Goal: Task Accomplishment & Management: Manage account settings

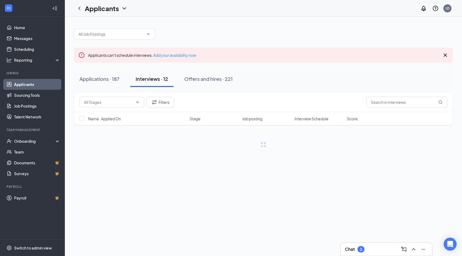
click at [358, 246] on div "Chat 2" at bounding box center [354, 249] width 19 height 6
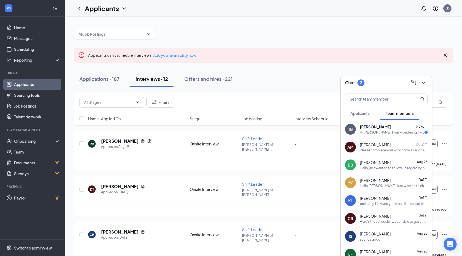
click at [357, 113] on span "Applicants" at bounding box center [359, 113] width 19 height 5
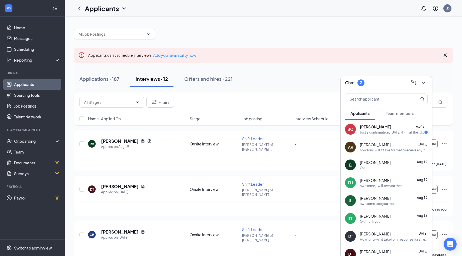
click at [391, 129] on div "Brady Owens 6:34am" at bounding box center [394, 126] width 68 height 5
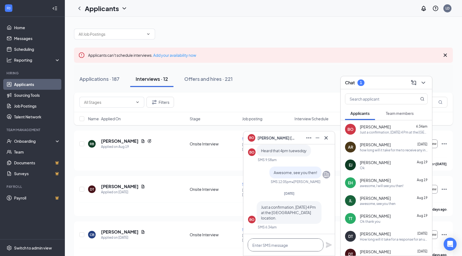
click at [260, 247] on textarea at bounding box center [286, 244] width 76 height 13
type textarea "yes please"
click at [325, 247] on div "yes please" at bounding box center [288, 245] width 91 height 22
click at [326, 246] on icon "Plane" at bounding box center [329, 245] width 6 height 6
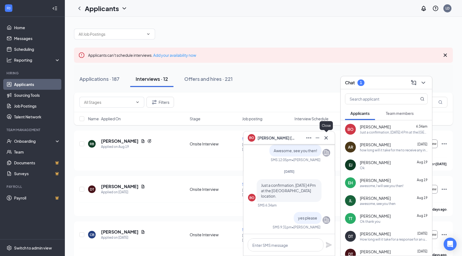
click at [327, 135] on icon "Cross" at bounding box center [326, 138] width 6 height 6
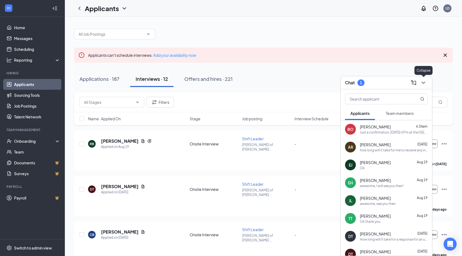
click at [422, 82] on icon "ChevronDown" at bounding box center [424, 83] width 4 height 2
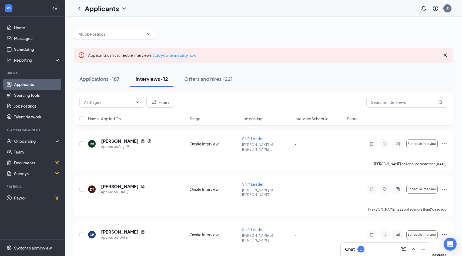
click at [447, 9] on div "LD" at bounding box center [448, 8] width 4 height 5
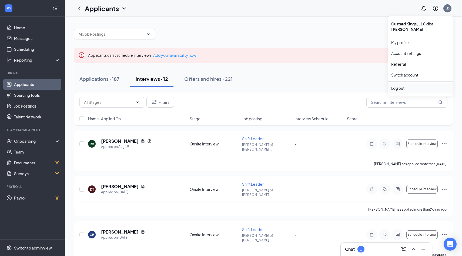
click at [400, 85] on div "Log out" at bounding box center [420, 87] width 58 height 5
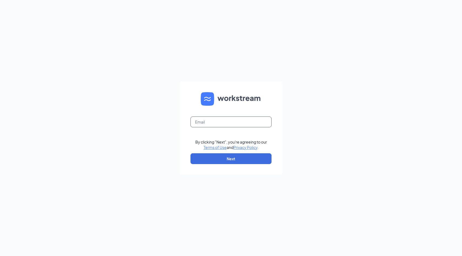
click at [233, 124] on input "text" at bounding box center [230, 121] width 81 height 11
type input "muncieculvers@gmail.com"
click at [243, 157] on button "Next" at bounding box center [230, 158] width 81 height 11
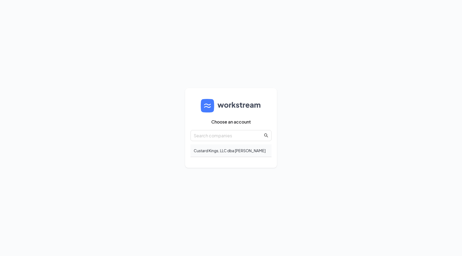
click at [223, 149] on div "Custard Kings, LLC dba [PERSON_NAME]" at bounding box center [230, 150] width 81 height 13
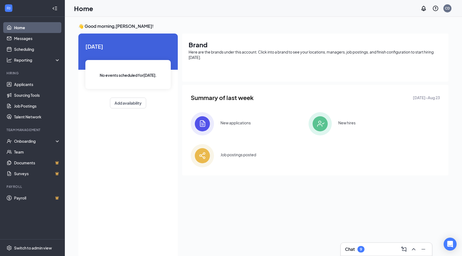
click at [359, 248] on div "9" at bounding box center [360, 249] width 7 height 6
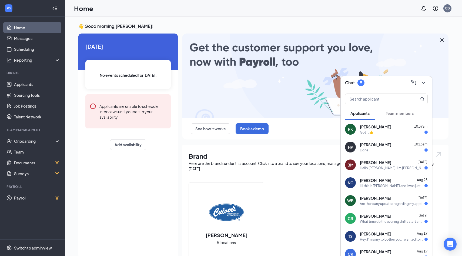
click at [380, 162] on span "[PERSON_NAME]" at bounding box center [375, 162] width 31 height 5
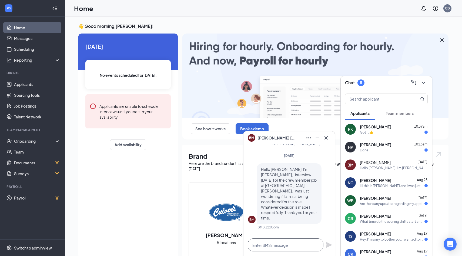
click at [272, 241] on textarea at bounding box center [286, 244] width 76 height 13
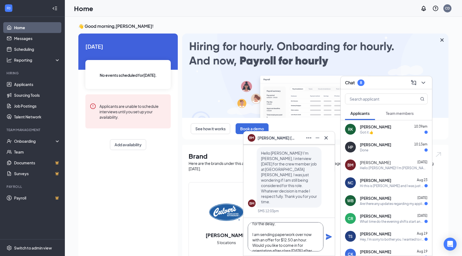
scroll to position [16, 0]
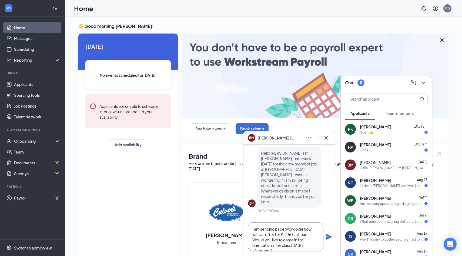
click at [311, 240] on textarea "Hello Blake! I apologize for the delay, I am sending paperwork over now with an…" at bounding box center [286, 236] width 76 height 29
type textarea "Hello [PERSON_NAME]! I apologize for the delay, I am sending paperwork over now…"
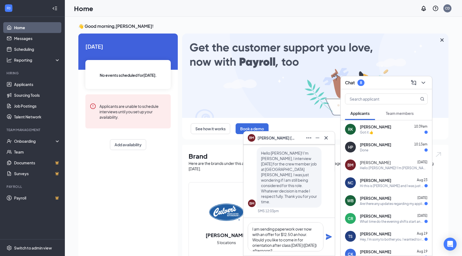
click at [329, 235] on icon "Plane" at bounding box center [329, 236] width 6 height 6
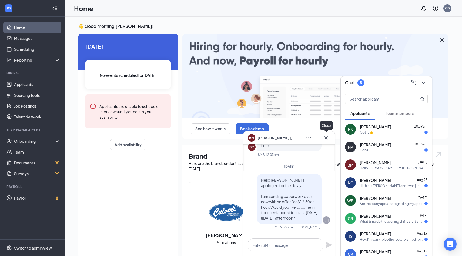
click at [327, 139] on icon "Cross" at bounding box center [326, 138] width 6 height 6
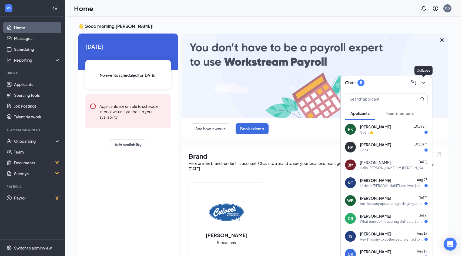
click at [424, 82] on icon "ChevronDown" at bounding box center [423, 82] width 6 height 6
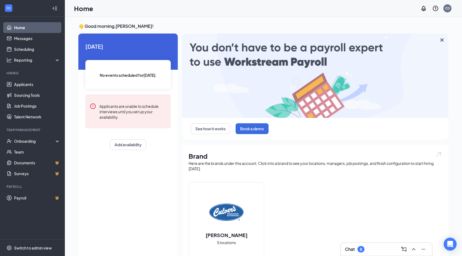
click at [363, 248] on div "8" at bounding box center [360, 249] width 7 height 6
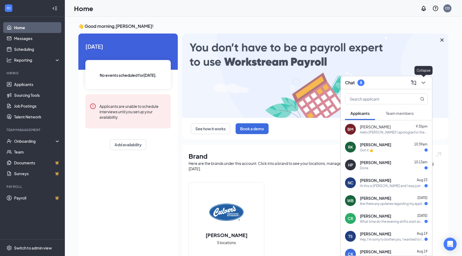
click at [423, 81] on icon "ChevronDown" at bounding box center [423, 82] width 6 height 6
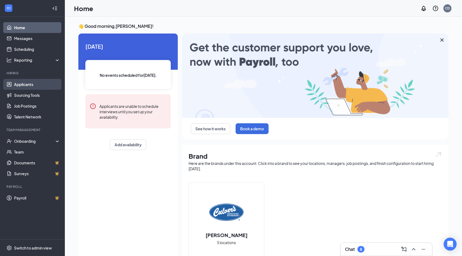
click at [29, 84] on link "Applicants" at bounding box center [37, 84] width 46 height 11
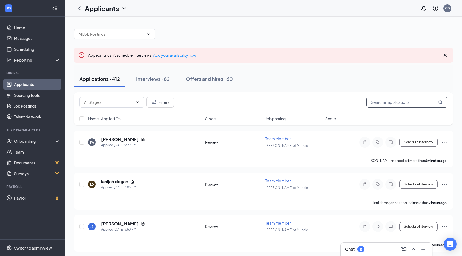
click at [389, 101] on input "text" at bounding box center [406, 102] width 81 height 11
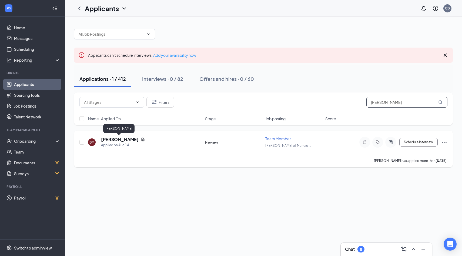
type input "blake"
click at [123, 140] on h5 "[PERSON_NAME]" at bounding box center [120, 139] width 38 height 6
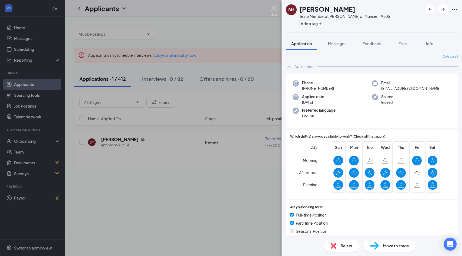
click at [400, 245] on span "Move to stage" at bounding box center [396, 246] width 26 height 6
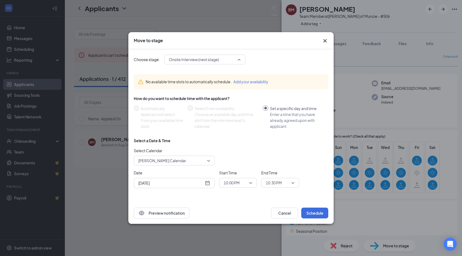
click at [236, 58] on span "Onsite Interview (next stage)" at bounding box center [202, 59] width 67 height 8
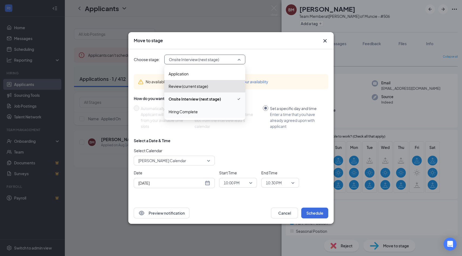
click at [206, 115] on div "Hiring Complete" at bounding box center [204, 111] width 81 height 12
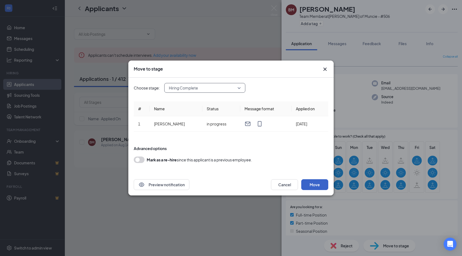
click at [317, 186] on button "Move" at bounding box center [314, 184] width 27 height 11
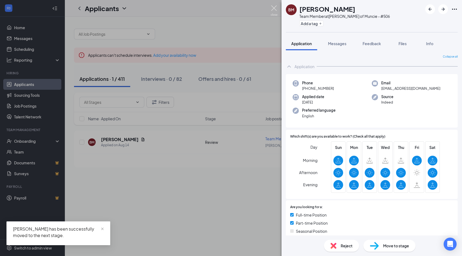
click at [271, 6] on img at bounding box center [274, 10] width 7 height 11
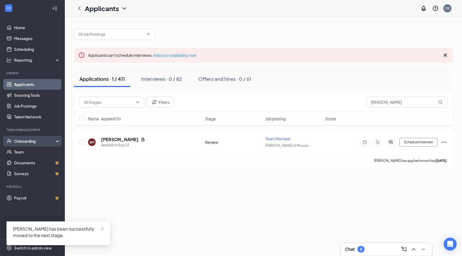
click at [25, 140] on div "Onboarding" at bounding box center [35, 140] width 42 height 5
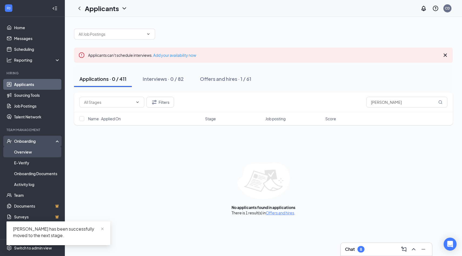
click at [22, 151] on link "Overview" at bounding box center [37, 151] width 46 height 11
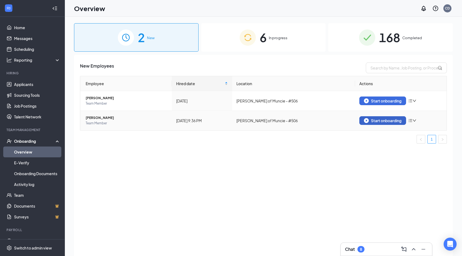
click at [394, 122] on div "Start onboarding" at bounding box center [383, 120] width 38 height 5
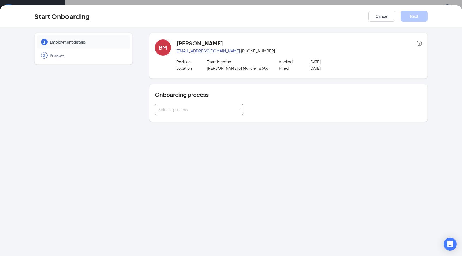
click at [232, 109] on div "Select a process" at bounding box center [197, 109] width 79 height 5
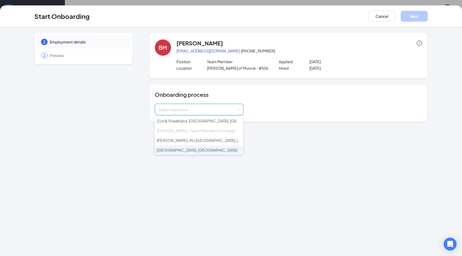
click at [192, 145] on li "McCordsville, IN" at bounding box center [199, 150] width 89 height 10
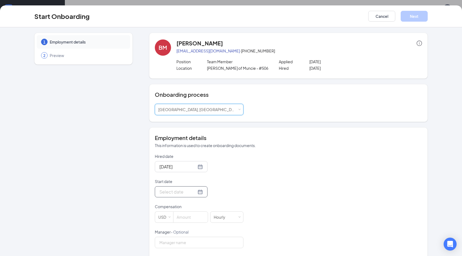
click at [170, 189] on input "Start date" at bounding box center [177, 191] width 37 height 7
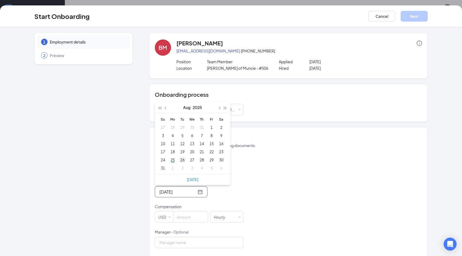
type input "Aug 26, 2025"
click at [183, 160] on div "26" at bounding box center [182, 159] width 6 height 6
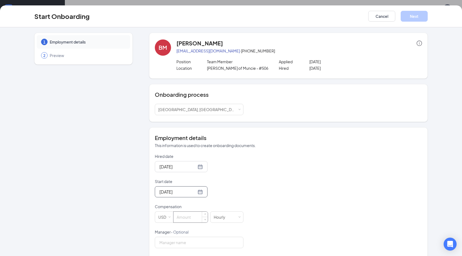
click at [192, 219] on input at bounding box center [190, 217] width 34 height 11
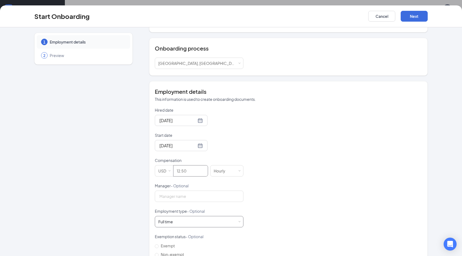
scroll to position [49, 0]
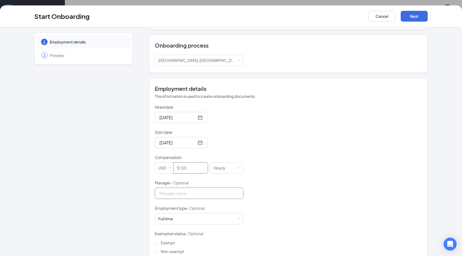
type input "12.5"
click at [190, 192] on input "Manager - Optional" at bounding box center [199, 193] width 89 height 11
type input "Lydia Dorton"
click at [185, 215] on div "Full time Works 30+ hours per week and is reasonably expected to work" at bounding box center [199, 218] width 82 height 11
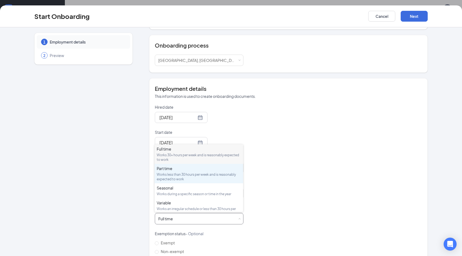
click at [191, 169] on div "Part time" at bounding box center [199, 168] width 84 height 5
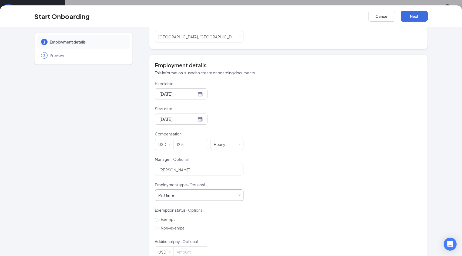
scroll to position [73, 0]
click at [158, 226] on input "Non-exempt" at bounding box center [157, 228] width 4 height 4
radio input "true"
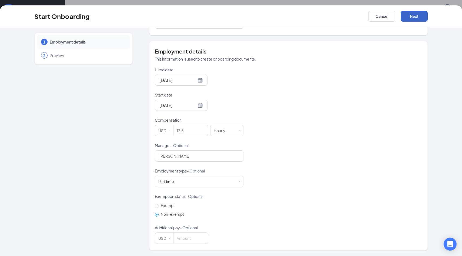
click at [418, 15] on button "Next" at bounding box center [414, 16] width 27 height 11
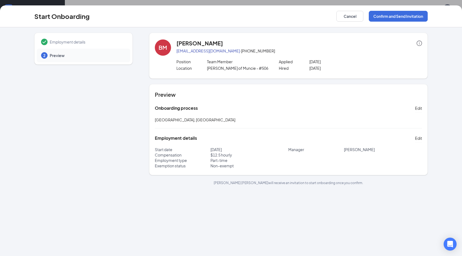
scroll to position [0, 0]
click at [401, 18] on button "Confirm and Send Invitation" at bounding box center [398, 16] width 59 height 11
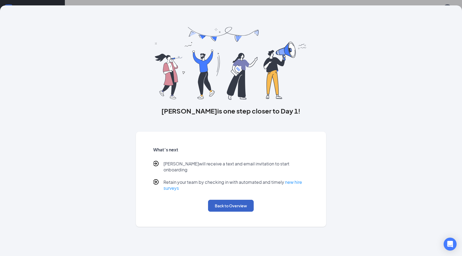
click at [225, 200] on button "Back to Overview" at bounding box center [231, 206] width 46 height 12
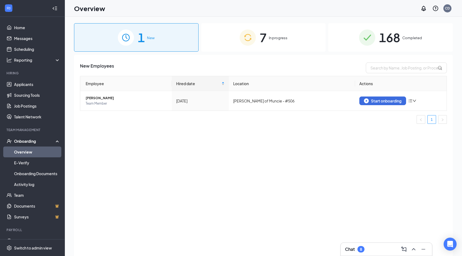
click at [360, 249] on div "8" at bounding box center [361, 249] width 2 height 5
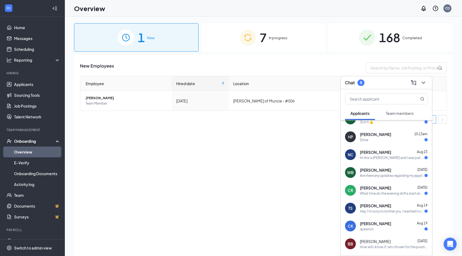
scroll to position [29, 0]
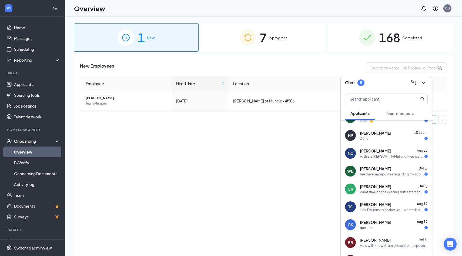
click at [393, 207] on div "Tyler Scharbrough Aug 19 Hey, I'm sorry to bother you. I wanted to reach out si…" at bounding box center [394, 207] width 68 height 11
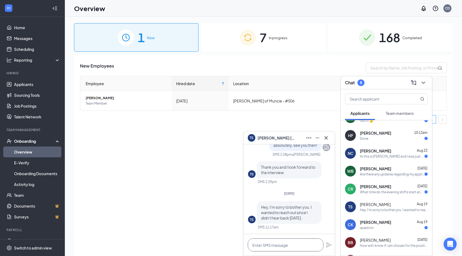
click at [269, 243] on textarea at bounding box center [286, 244] width 76 height 13
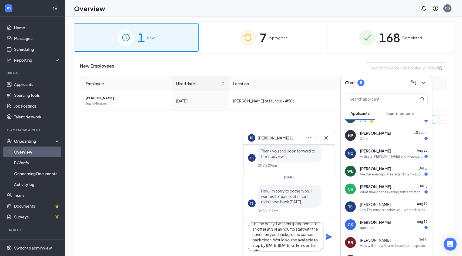
scroll to position [16, 0]
type textarea "Hello Tyler! I apologize for the delay. I will send paperwork for an offer at $…"
click at [328, 238] on icon "Plane" at bounding box center [329, 237] width 6 height 6
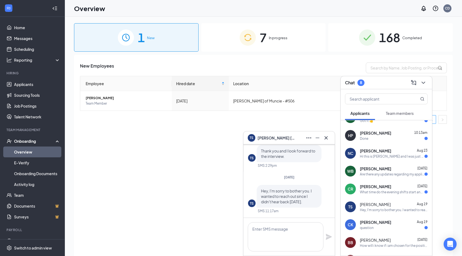
scroll to position [0, 0]
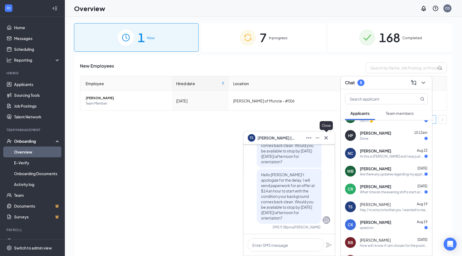
click at [327, 136] on icon "Cross" at bounding box center [326, 138] width 6 height 6
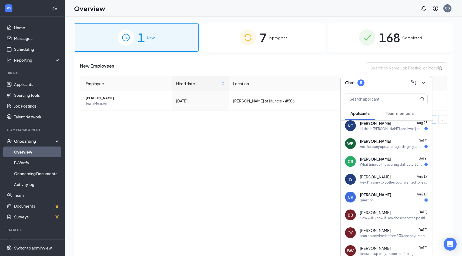
scroll to position [64, 0]
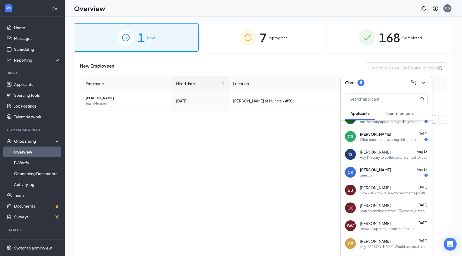
click at [395, 113] on span "Team members" at bounding box center [400, 113] width 28 height 5
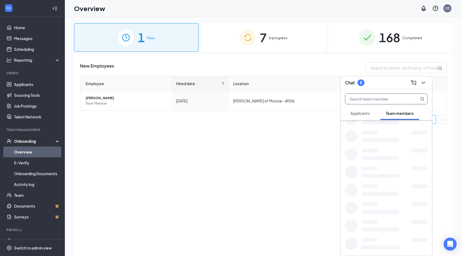
click at [384, 97] on input "text" at bounding box center [377, 99] width 64 height 10
type input "shelby"
click at [385, 129] on div "Shelby Badger" at bounding box center [383, 126] width 46 height 5
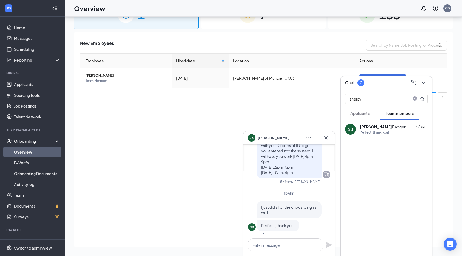
scroll to position [-8, 0]
click at [329, 136] on icon "Cross" at bounding box center [326, 138] width 6 height 6
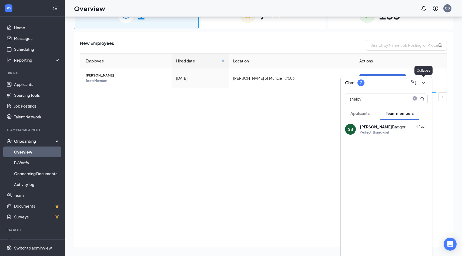
click at [424, 80] on icon "ChevronDown" at bounding box center [423, 82] width 6 height 6
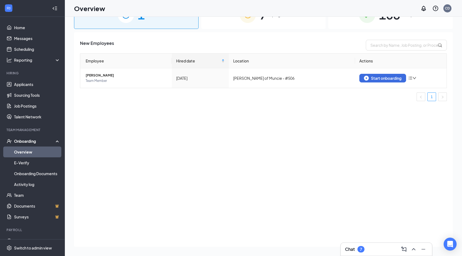
scroll to position [0, 0]
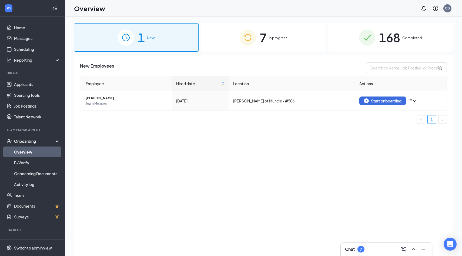
click at [359, 248] on div "7" at bounding box center [360, 249] width 7 height 6
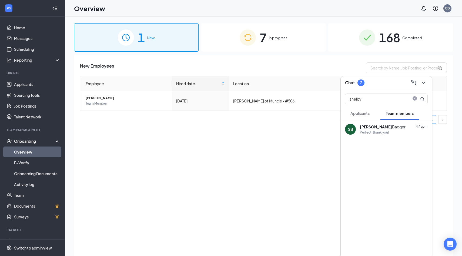
click at [362, 111] on span "Applicants" at bounding box center [359, 113] width 19 height 5
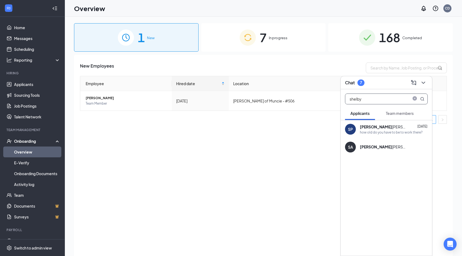
click at [377, 94] on input "shelby" at bounding box center [377, 99] width 64 height 10
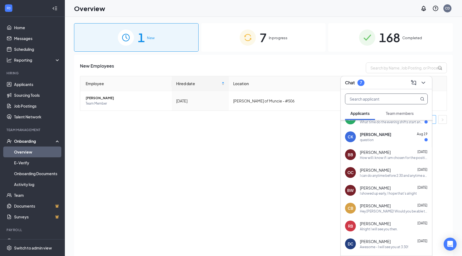
scroll to position [100, 0]
click at [425, 83] on icon "ChevronDown" at bounding box center [423, 82] width 6 height 6
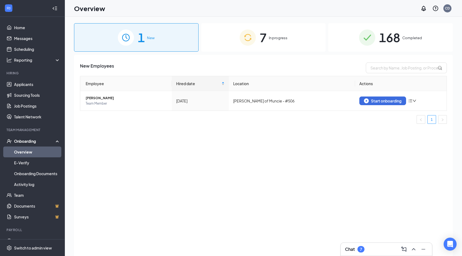
click at [359, 248] on div "7" at bounding box center [360, 249] width 7 height 6
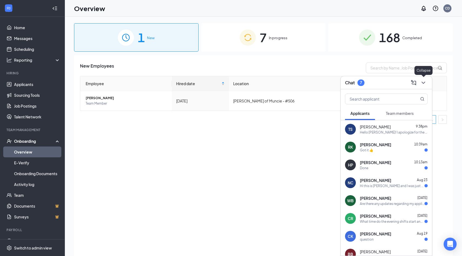
click at [424, 82] on icon "ChevronDown" at bounding box center [424, 83] width 4 height 2
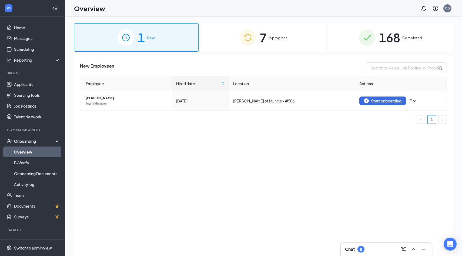
click at [359, 248] on div "8" at bounding box center [360, 249] width 7 height 6
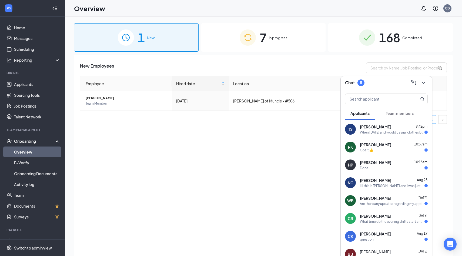
click at [380, 133] on div "When tomorrow and would casual clothes be okay?" at bounding box center [392, 132] width 65 height 5
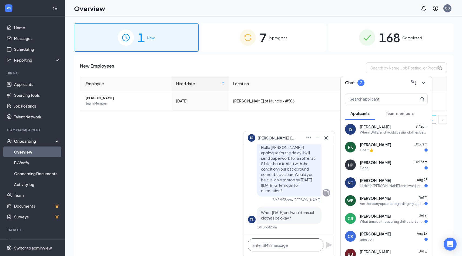
click at [286, 244] on textarea at bounding box center [286, 244] width 76 height 13
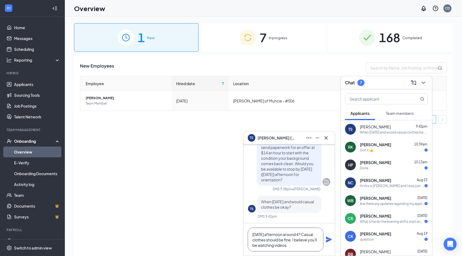
type textarea "Tomorrow afternoon around 4? Casual clothes should be fine, I believe you'll be…"
click at [329, 238] on icon "Plane" at bounding box center [329, 239] width 6 height 6
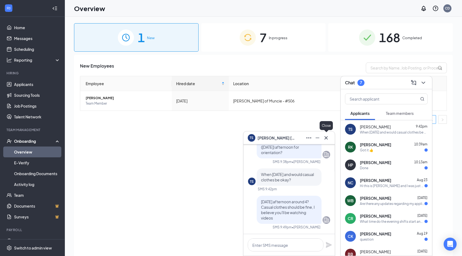
click at [325, 138] on icon "Cross" at bounding box center [326, 137] width 3 height 3
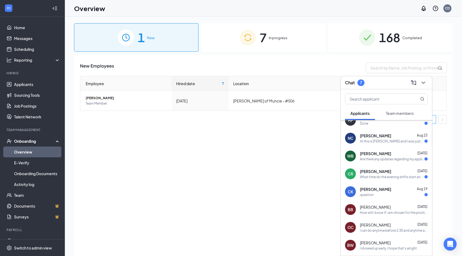
scroll to position [57, 0]
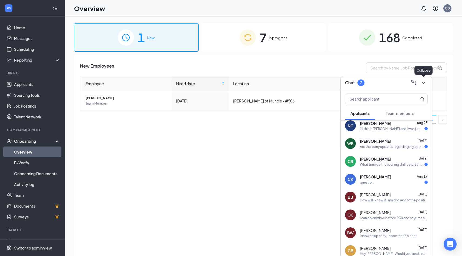
click at [425, 85] on icon "ChevronDown" at bounding box center [423, 82] width 6 height 6
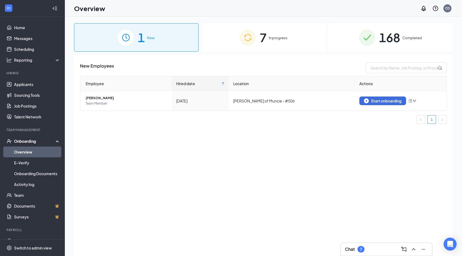
scroll to position [0, 0]
click at [14, 86] on link "Applicants" at bounding box center [37, 84] width 46 height 11
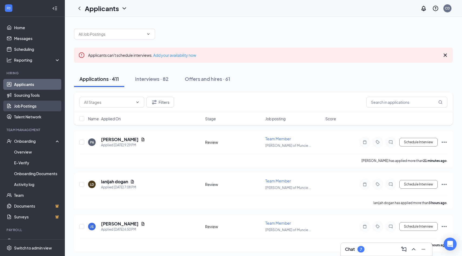
click at [29, 108] on link "Job Postings" at bounding box center [37, 106] width 46 height 11
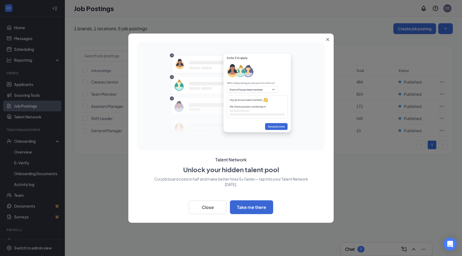
click at [329, 38] on icon "Close" at bounding box center [327, 39] width 3 height 3
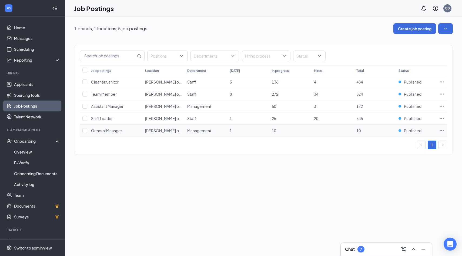
click at [441, 129] on icon "Ellipses" at bounding box center [441, 130] width 5 height 5
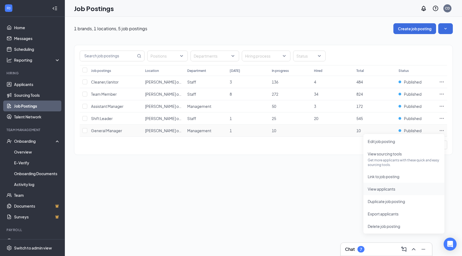
click at [396, 188] on span "View applicants" at bounding box center [404, 189] width 72 height 6
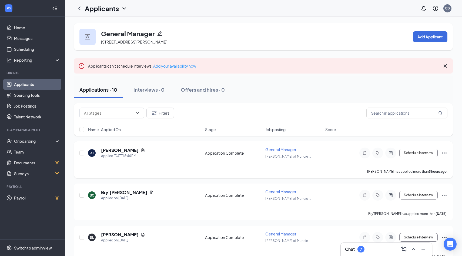
scroll to position [7, 0]
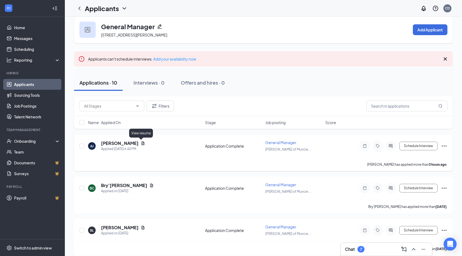
click at [142, 144] on icon "Document" at bounding box center [143, 143] width 3 height 4
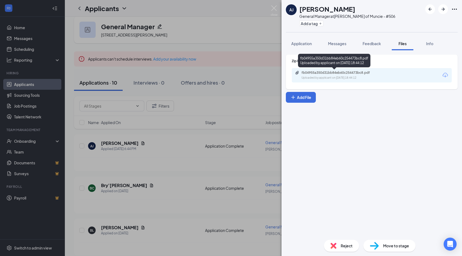
click at [358, 68] on div "fb04955a350d31bb84eb60c254473bc8.pdf Uploaded by applicant on Aug 25, 2025 at 1…" at bounding box center [334, 62] width 72 height 16
click at [358, 76] on div "Uploaded by applicant on Aug 25, 2025 at 18:44:12" at bounding box center [342, 78] width 81 height 4
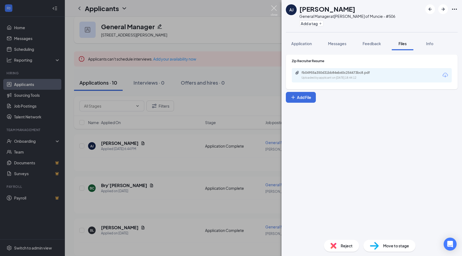
click at [273, 10] on img at bounding box center [274, 10] width 7 height 11
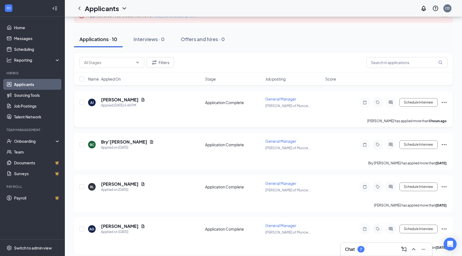
scroll to position [51, 0]
click at [142, 183] on icon "Document" at bounding box center [143, 184] width 3 height 4
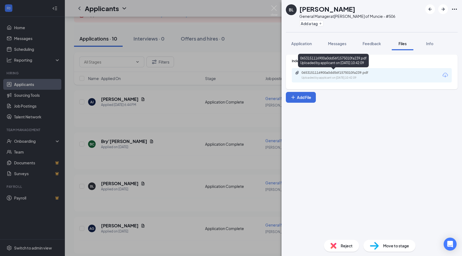
click at [322, 77] on div "Uploaded by applicant on Aug 23, 2025 at 10:42:09" at bounding box center [342, 78] width 81 height 4
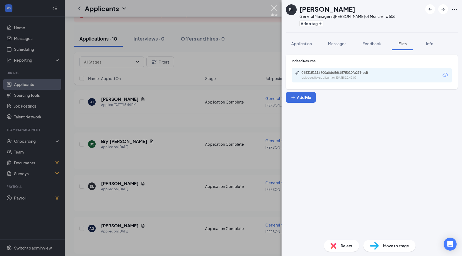
click at [273, 10] on img at bounding box center [274, 10] width 7 height 11
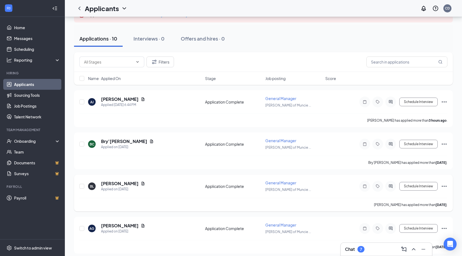
scroll to position [86, 0]
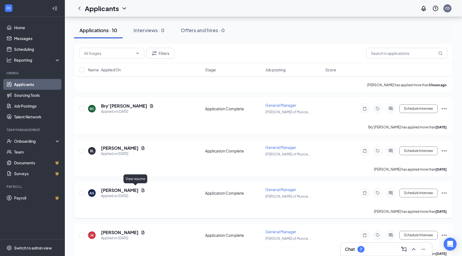
click at [141, 189] on icon "Document" at bounding box center [143, 190] width 4 height 4
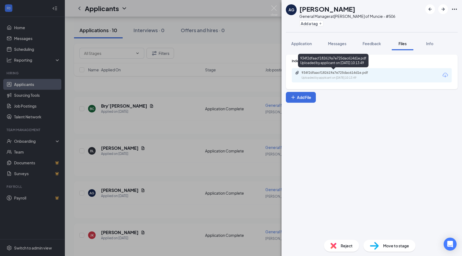
click at [332, 77] on div "Uploaded by applicant on Aug 22, 2025 at 10:13:49" at bounding box center [342, 78] width 81 height 4
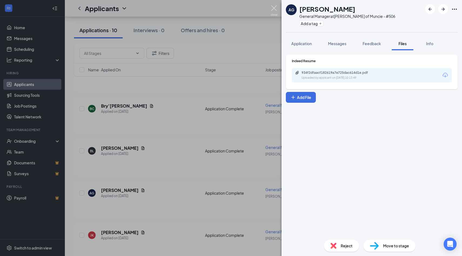
click at [276, 8] on img at bounding box center [274, 10] width 7 height 11
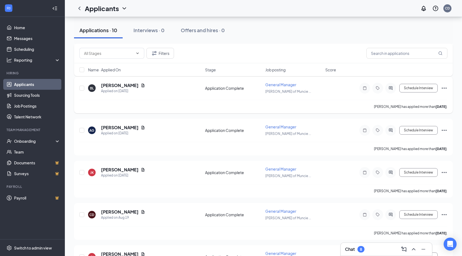
scroll to position [153, 0]
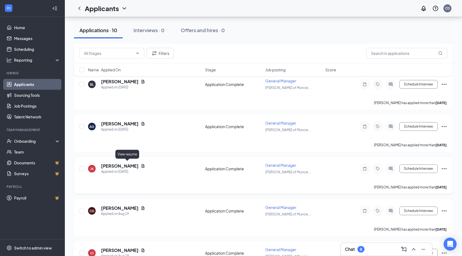
click at [142, 165] on icon "Document" at bounding box center [143, 166] width 3 height 4
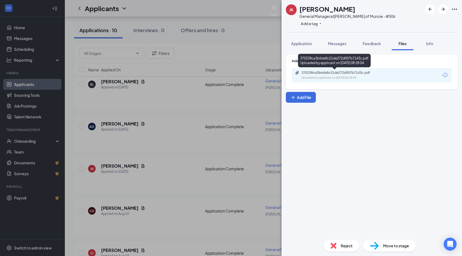
click at [321, 76] on div "Uploaded by applicant on Aug 20, 2025 at 08:28:04" at bounding box center [342, 78] width 81 height 4
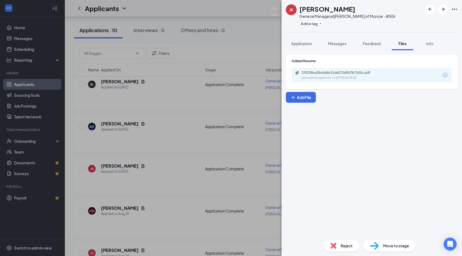
click at [305, 70] on div "370238ca3b6da8c21de272d007b7143c.pdf Uploaded by applicant on Aug 20, 2025 at 0…" at bounding box center [372, 75] width 160 height 14
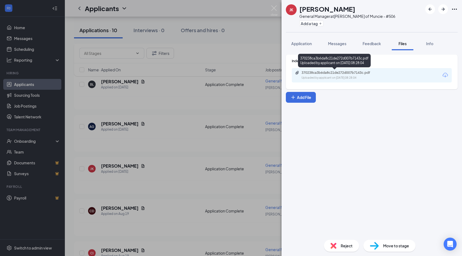
click at [308, 76] on div "Uploaded by applicant on Aug 20, 2025 at 08:28:04" at bounding box center [342, 78] width 81 height 4
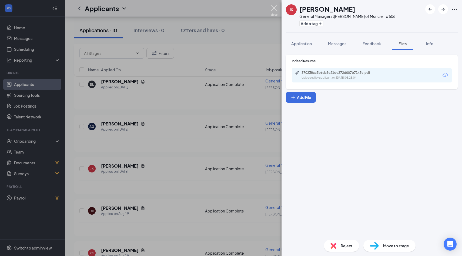
click at [274, 8] on img at bounding box center [274, 10] width 7 height 11
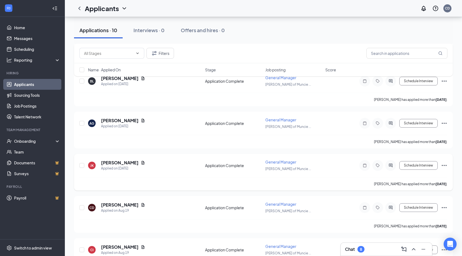
scroll to position [166, 0]
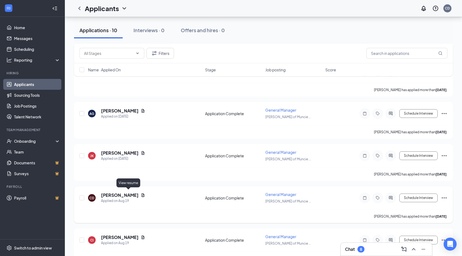
click at [141, 193] on icon "Document" at bounding box center [143, 195] width 4 height 4
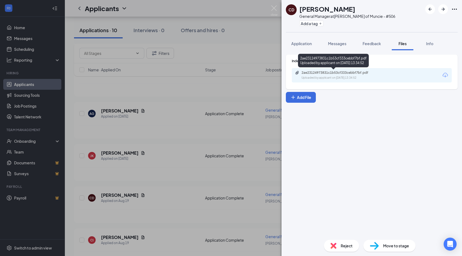
click at [346, 75] on div "2ae23124973831c1b53cf333cebbf7bf.pdf Uploaded by applicant on Aug 19, 2025 at 1…" at bounding box center [339, 75] width 88 height 9
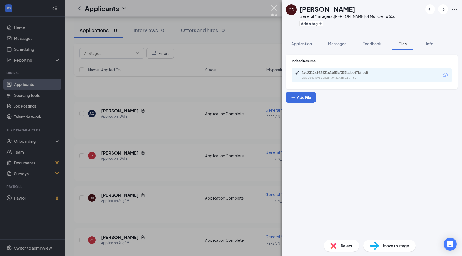
click at [275, 9] on img at bounding box center [274, 10] width 7 height 11
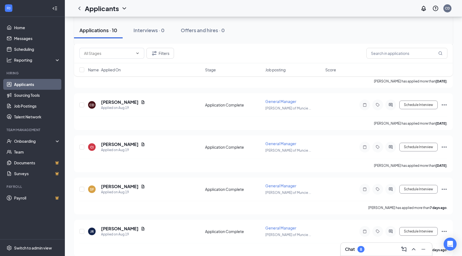
scroll to position [278, 0]
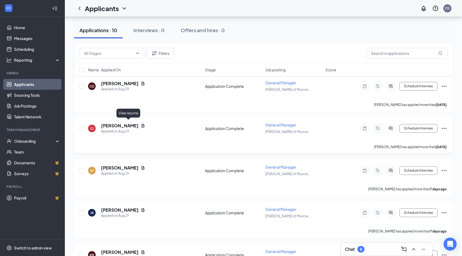
click at [142, 124] on icon "Document" at bounding box center [143, 126] width 3 height 4
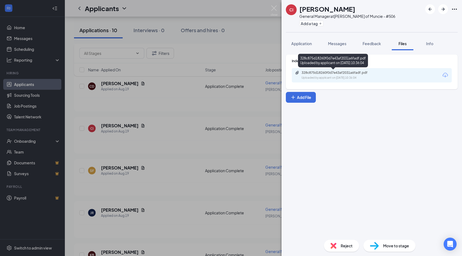
click at [347, 77] on div "Uploaded by applicant on Aug 19, 2025 at 10:36:04" at bounding box center [342, 78] width 81 height 4
click at [274, 9] on img at bounding box center [274, 10] width 7 height 11
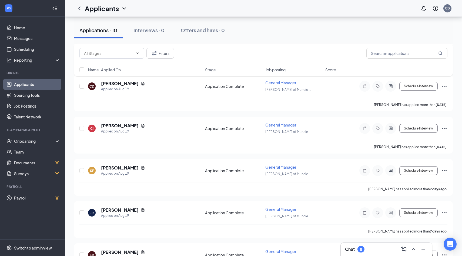
click at [31, 85] on link "Applicants" at bounding box center [37, 84] width 46 height 11
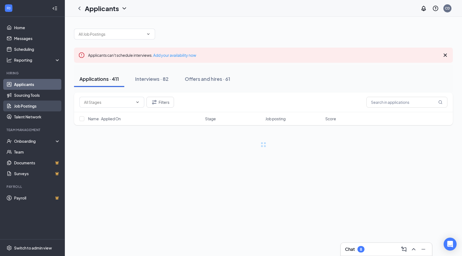
click at [30, 105] on link "Job Postings" at bounding box center [37, 106] width 46 height 11
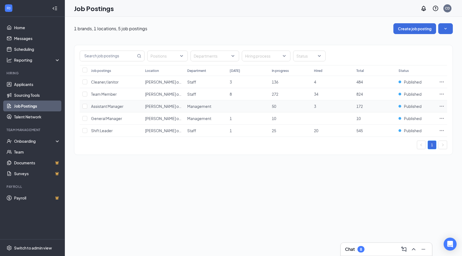
click at [444, 103] on td at bounding box center [441, 106] width 11 height 12
click at [442, 106] on icon "Ellipses" at bounding box center [442, 106] width 4 height 1
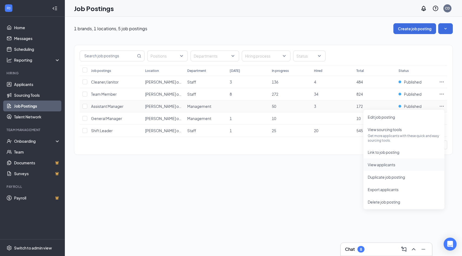
click at [394, 166] on span "View applicants" at bounding box center [382, 164] width 28 height 5
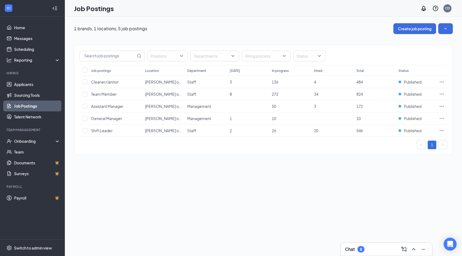
click at [366, 256] on div "Chat 8" at bounding box center [386, 249] width 92 height 14
click at [367, 247] on div "Chat 8" at bounding box center [386, 249] width 83 height 9
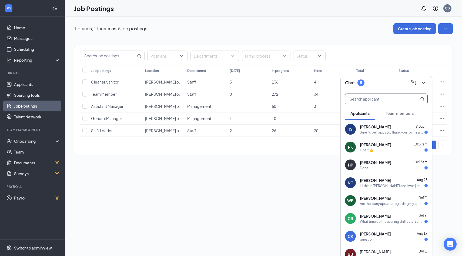
click at [372, 101] on input "text" at bounding box center [377, 99] width 64 height 10
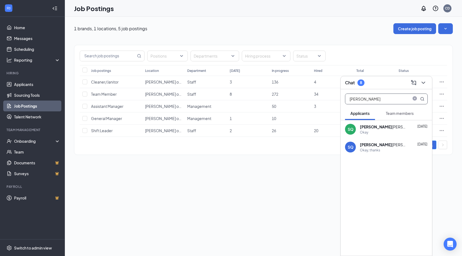
type input "steven"
click at [373, 125] on div "Steven Qualls" at bounding box center [384, 126] width 49 height 5
click at [283, 240] on textarea at bounding box center [286, 244] width 76 height 13
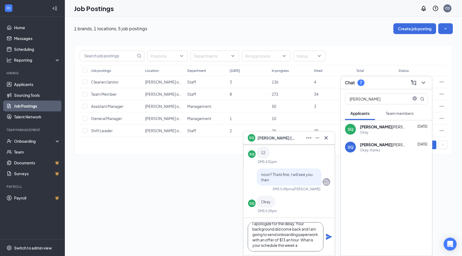
scroll to position [22, 0]
type textarea "Hello Steven, I apologize for the delay. Your background did come back and I am…"
click at [331, 237] on icon "Plane" at bounding box center [329, 236] width 6 height 6
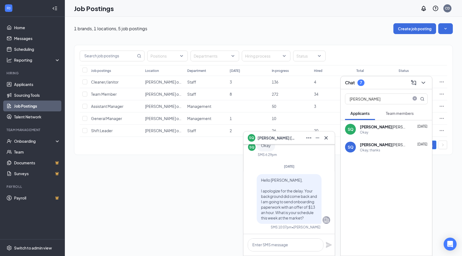
scroll to position [0, 0]
click at [328, 139] on icon "Cross" at bounding box center [326, 138] width 6 height 6
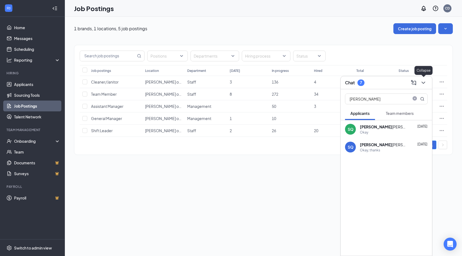
click at [425, 81] on icon "ChevronDown" at bounding box center [423, 82] width 6 height 6
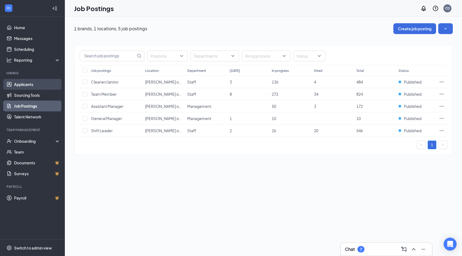
click at [16, 88] on link "Applicants" at bounding box center [37, 84] width 46 height 11
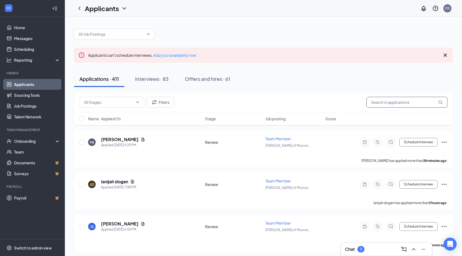
click at [391, 103] on input "text" at bounding box center [406, 102] width 81 height 11
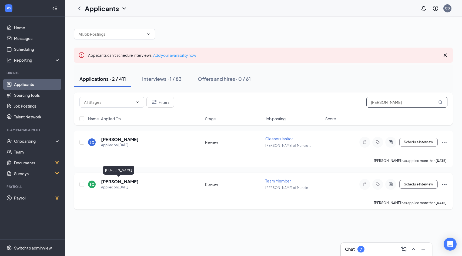
type input "steve"
click at [117, 182] on h5 "Steven Qualls" at bounding box center [120, 182] width 38 height 6
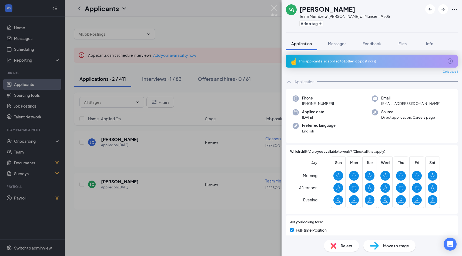
click at [395, 244] on span "Move to stage" at bounding box center [396, 246] width 26 height 6
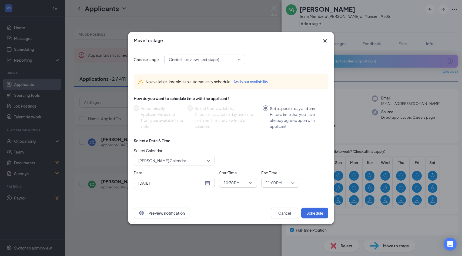
click at [239, 56] on span "Onsite Interview (next stage)" at bounding box center [205, 59] width 72 height 8
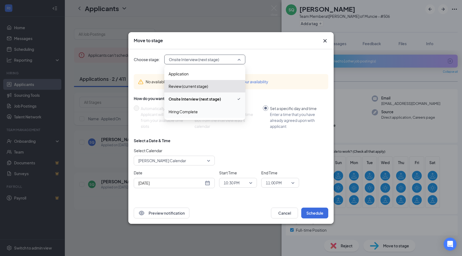
click at [221, 113] on span "Hiring Complete" at bounding box center [205, 112] width 72 height 6
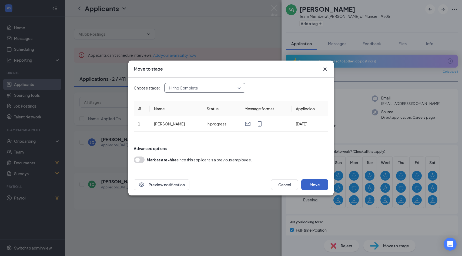
click at [319, 186] on button "Move" at bounding box center [314, 184] width 27 height 11
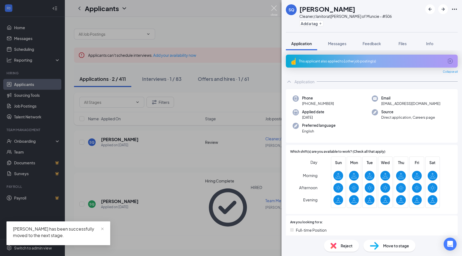
click at [275, 10] on img at bounding box center [274, 10] width 7 height 11
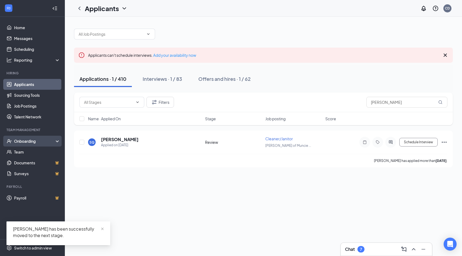
click at [29, 140] on div "Onboarding" at bounding box center [35, 140] width 42 height 5
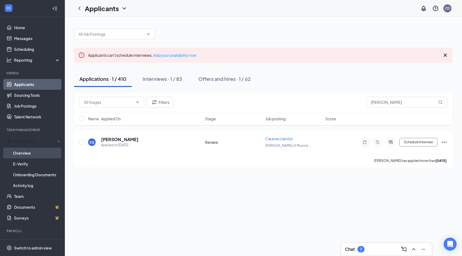
click at [34, 149] on link "Overview" at bounding box center [36, 153] width 47 height 11
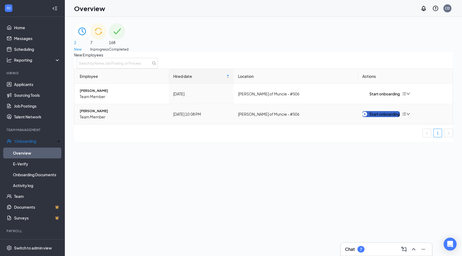
click at [394, 117] on div "Start onboarding" at bounding box center [381, 114] width 38 height 6
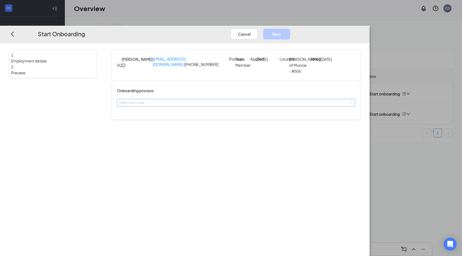
click at [182, 105] on div "Select a process" at bounding box center [235, 102] width 232 height 5
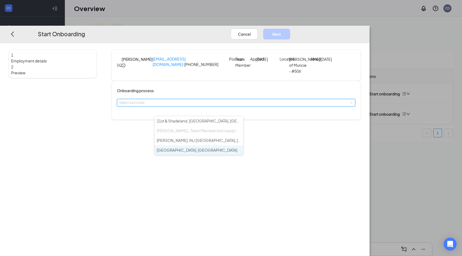
click at [179, 148] on span "McCordsville, IN" at bounding box center [197, 150] width 81 height 5
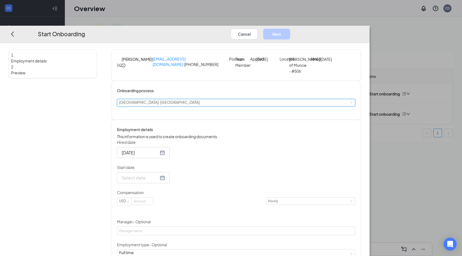
click at [204, 106] on div "Select a process McCordsville, IN" at bounding box center [236, 102] width 234 height 7
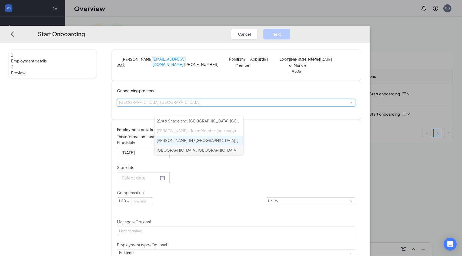
click at [202, 136] on li "Marion, IN / Muncie, IN / Westfield, IN" at bounding box center [199, 141] width 89 height 10
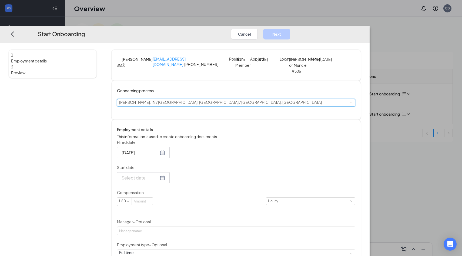
click at [159, 181] on input "Start date" at bounding box center [140, 177] width 37 height 7
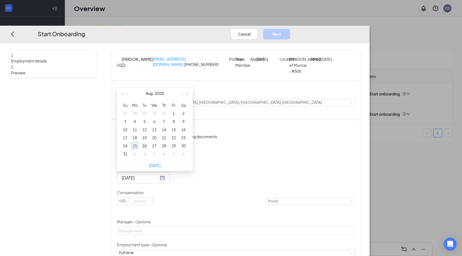
type input "Aug 26, 2025"
click at [148, 149] on div "26" at bounding box center [144, 145] width 6 height 6
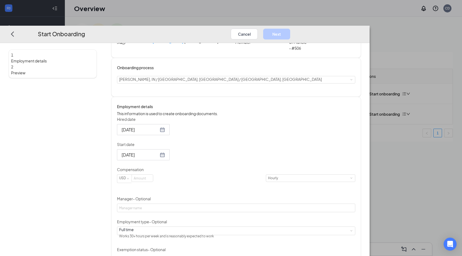
scroll to position [27, 0]
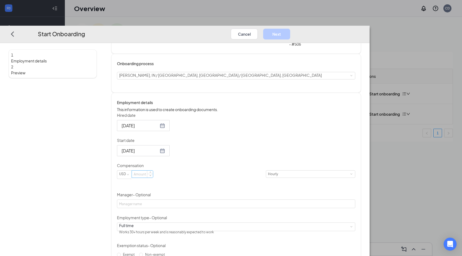
click at [153, 178] on input at bounding box center [142, 173] width 21 height 7
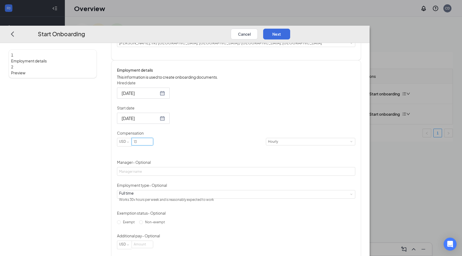
scroll to position [62, 0]
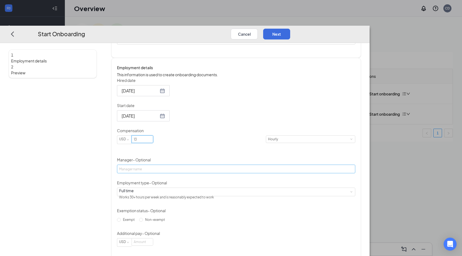
type input "13"
click at [190, 173] on input "Manager - Optional" at bounding box center [236, 169] width 238 height 9
type input "[PERSON_NAME]"
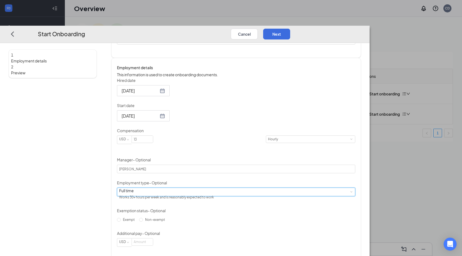
click at [206, 196] on div "Full time Works 30+ hours per week and is reasonably expected to work" at bounding box center [236, 192] width 234 height 8
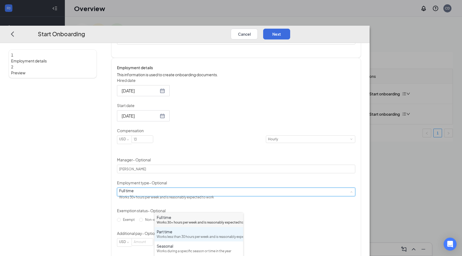
click at [193, 234] on div "Part time" at bounding box center [199, 231] width 84 height 5
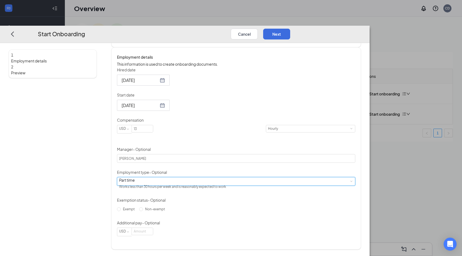
scroll to position [82, 0]
click at [162, 211] on span "Non-exempt" at bounding box center [155, 209] width 24 height 4
click at [143, 211] on input "Non-exempt" at bounding box center [141, 209] width 4 height 4
radio input "true"
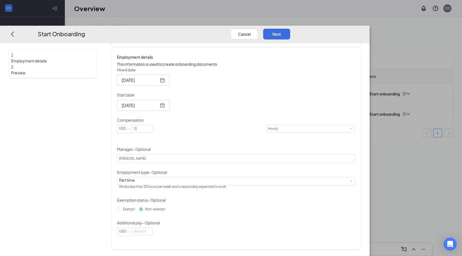
scroll to position [86, 0]
click at [290, 28] on button "Next" at bounding box center [276, 33] width 27 height 11
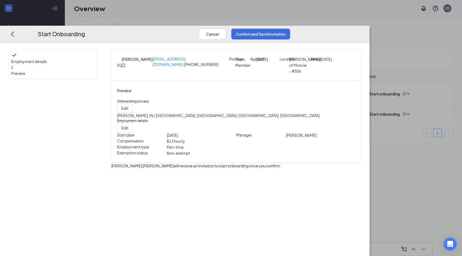
scroll to position [0, 0]
click at [290, 28] on button "Confirm and Send Invitation" at bounding box center [260, 33] width 59 height 11
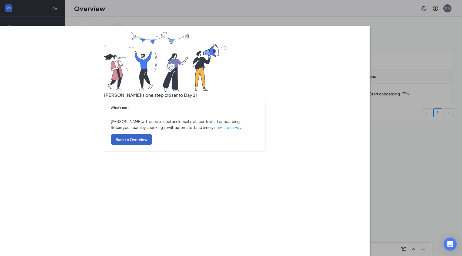
click at [152, 145] on button "Back to Overview" at bounding box center [131, 139] width 41 height 11
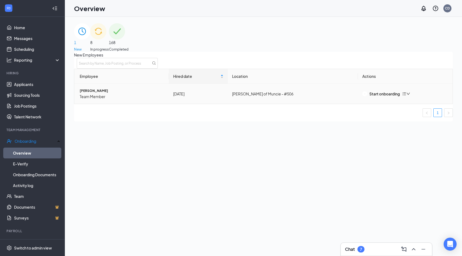
click at [93, 99] on span "Team Member" at bounding box center [122, 96] width 85 height 6
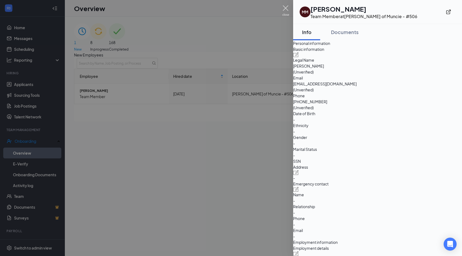
click at [286, 9] on img at bounding box center [285, 10] width 7 height 11
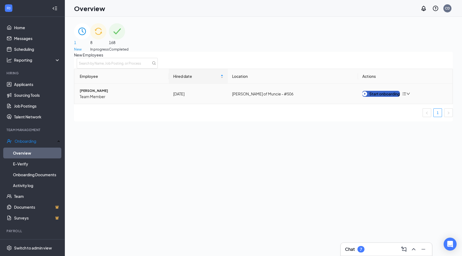
click at [382, 97] on div "Start onboarding" at bounding box center [381, 94] width 38 height 6
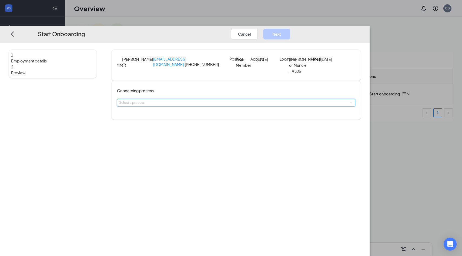
click at [350, 104] on span at bounding box center [351, 102] width 2 height 2
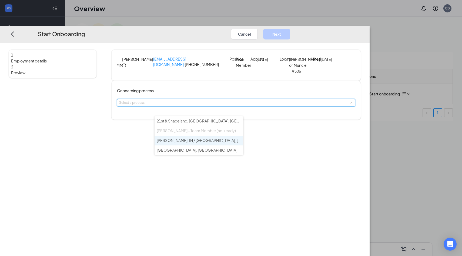
click at [211, 138] on span "Marion, IN / Muncie, IN / Westfield, IN" at bounding box center [258, 140] width 203 height 5
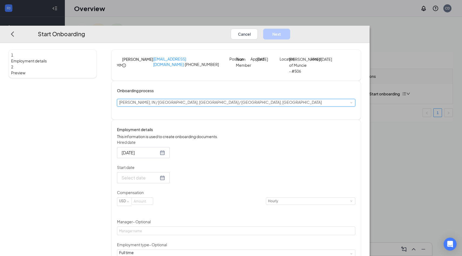
scroll to position [30, 0]
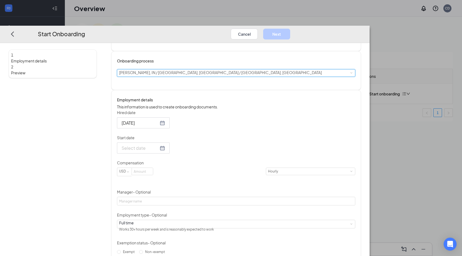
click at [170, 153] on div at bounding box center [143, 147] width 53 height 11
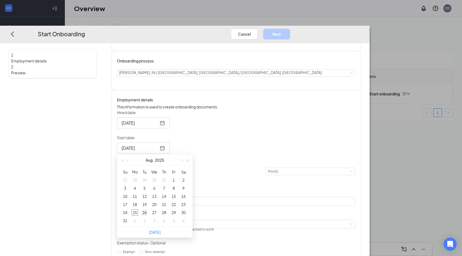
type input "Aug 26, 2025"
click at [148, 216] on div "26" at bounding box center [144, 212] width 6 height 6
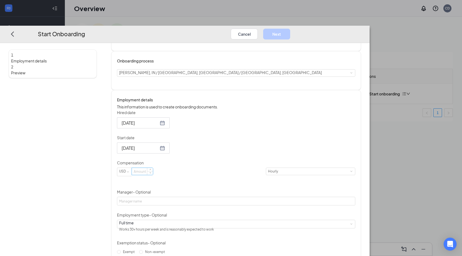
click at [153, 175] on input at bounding box center [142, 171] width 21 height 7
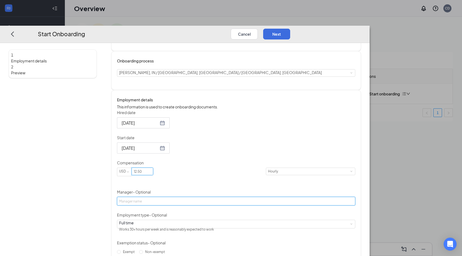
type input "12.5"
click at [184, 205] on input "Manager - Optional" at bounding box center [236, 201] width 238 height 9
type input "[PERSON_NAME]"
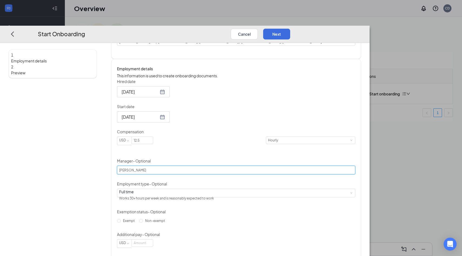
scroll to position [63, 0]
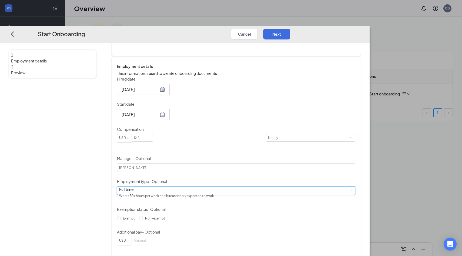
click at [194, 194] on div "Full time Works 30+ hours per week and is reasonably expected to work" at bounding box center [236, 190] width 234 height 8
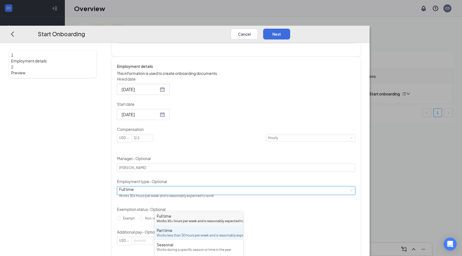
click at [181, 233] on div "Part time" at bounding box center [199, 230] width 84 height 5
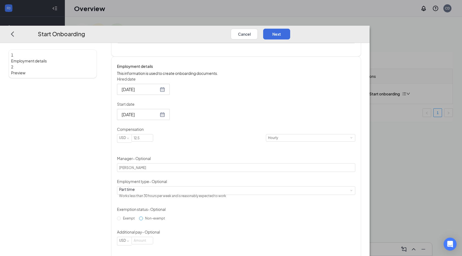
click at [143, 220] on input "Non-exempt" at bounding box center [141, 218] width 4 height 4
radio input "true"
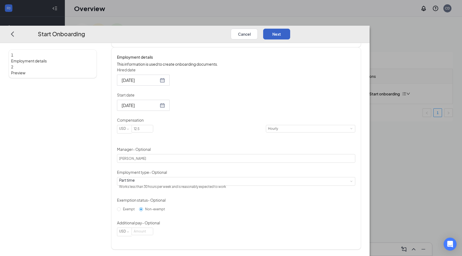
click at [290, 28] on button "Next" at bounding box center [276, 33] width 27 height 11
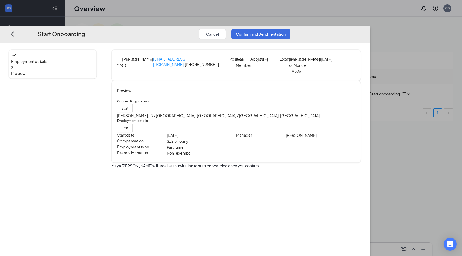
scroll to position [0, 0]
click at [290, 28] on button "Confirm and Send Invitation" at bounding box center [260, 33] width 59 height 11
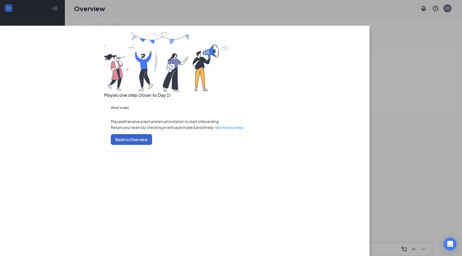
click at [152, 145] on button "Back to Overview" at bounding box center [131, 139] width 41 height 11
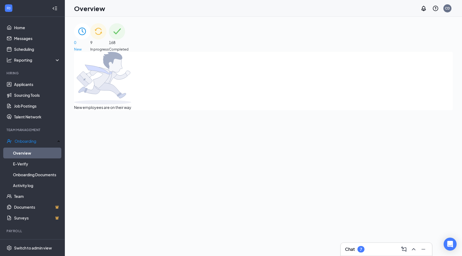
click at [365, 250] on div "Chat 7" at bounding box center [386, 249] width 83 height 9
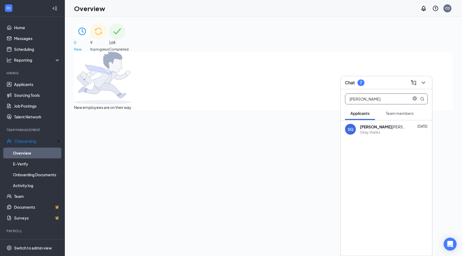
click at [371, 101] on input "steven" at bounding box center [377, 99] width 64 height 10
type input "maya"
click at [397, 115] on span "Team members" at bounding box center [400, 113] width 28 height 5
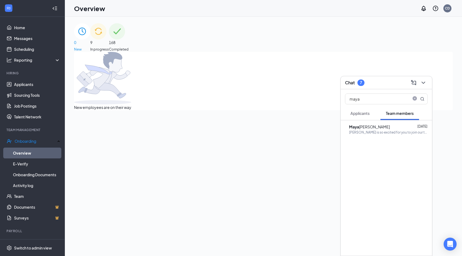
click at [385, 134] on div "MM Maya Moore Aug 9 Culver's is so excited for you to join our team! Do you kno…" at bounding box center [386, 129] width 91 height 18
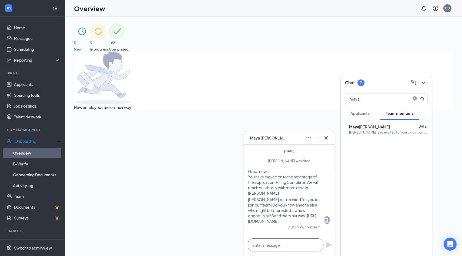
click at [272, 241] on textarea at bounding box center [286, 244] width 76 height 13
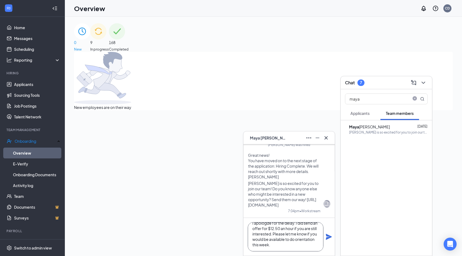
scroll to position [17, 0]
type textarea "Hello Maya, I apologize for the delay. I did send an offer for $12.50 an hour i…"
click at [329, 235] on icon "Plane" at bounding box center [329, 237] width 6 height 6
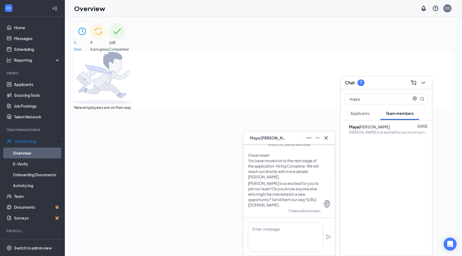
scroll to position [0, 0]
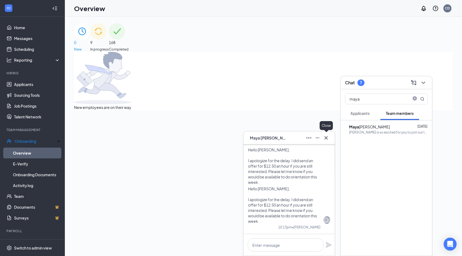
click at [326, 138] on icon "Cross" at bounding box center [326, 138] width 6 height 6
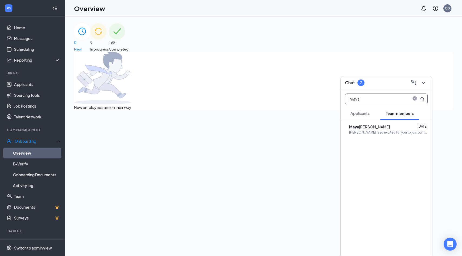
click at [364, 100] on input "maya" at bounding box center [377, 99] width 64 height 10
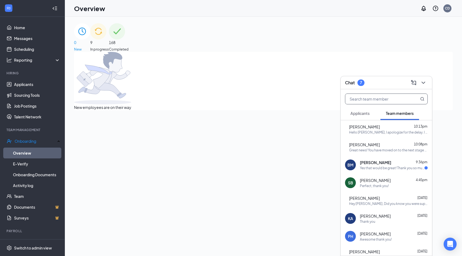
click at [377, 162] on span "Blake Maurath" at bounding box center [375, 162] width 31 height 5
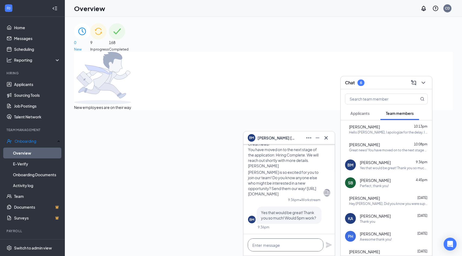
click at [296, 244] on textarea at bounding box center [286, 244] width 76 height 13
type textarea "A"
type textarea "Should be fine, Thank you!"
click at [329, 243] on icon "Plane" at bounding box center [329, 245] width 6 height 6
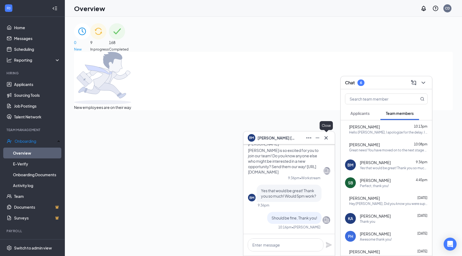
click at [325, 136] on icon "Cross" at bounding box center [326, 138] width 6 height 6
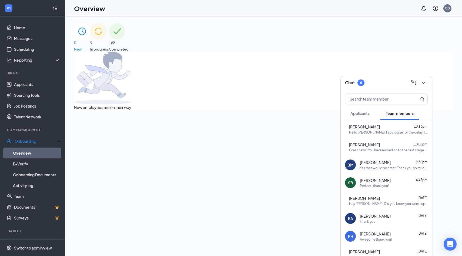
click at [360, 115] on span "Applicants" at bounding box center [359, 113] width 19 height 5
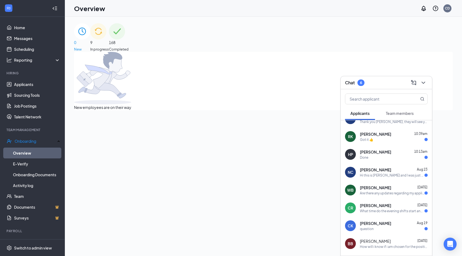
scroll to position [11, 0]
click at [402, 168] on div "Noah Coston Aug 23" at bounding box center [394, 168] width 68 height 5
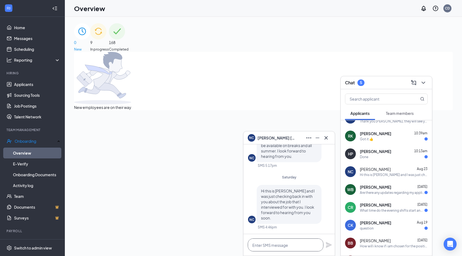
click at [297, 244] on textarea at bounding box center [286, 244] width 76 height 13
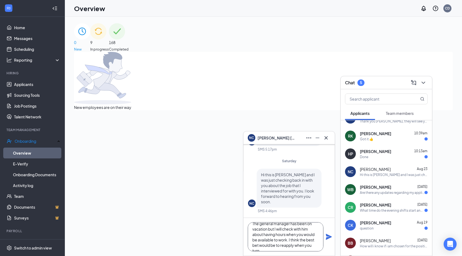
scroll to position [22, 0]
type textarea "Hello Noah, The general manager has been on vacation but I will check with him …"
click at [327, 237] on icon "Plane" at bounding box center [329, 236] width 6 height 6
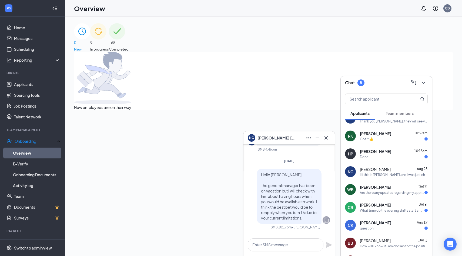
scroll to position [0, 0]
click at [327, 139] on icon "Cross" at bounding box center [326, 138] width 6 height 6
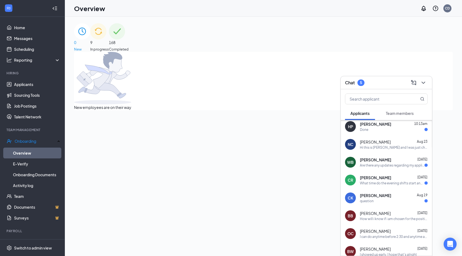
scroll to position [47, 0]
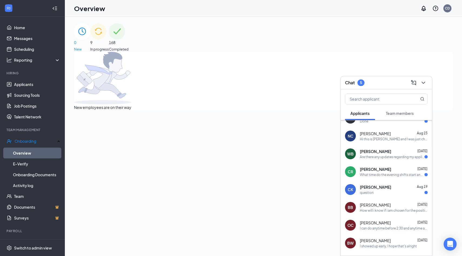
click at [390, 186] on div "cherish kaser Aug 19" at bounding box center [394, 186] width 68 height 5
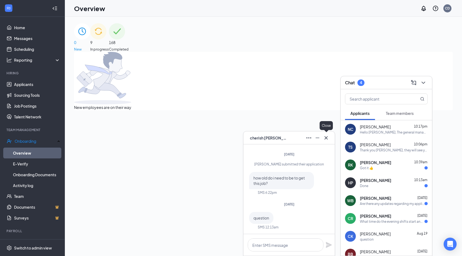
click at [327, 139] on icon "Cross" at bounding box center [326, 138] width 6 height 6
click at [391, 186] on div "Done" at bounding box center [394, 185] width 68 height 5
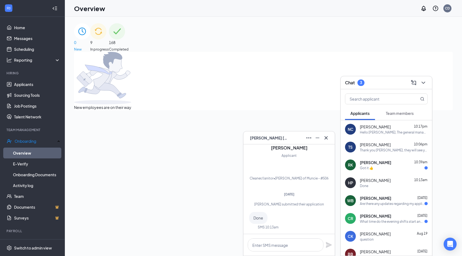
click at [329, 142] on div "HP Heather Peckinpaugh" at bounding box center [288, 137] width 91 height 13
click at [372, 160] on span "Roger Knopp" at bounding box center [375, 162] width 31 height 5
click at [326, 137] on icon "Cross" at bounding box center [326, 137] width 3 height 3
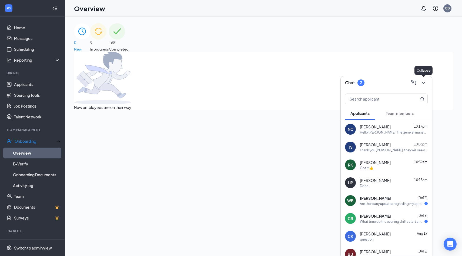
click at [426, 84] on icon "ChevronDown" at bounding box center [423, 82] width 6 height 6
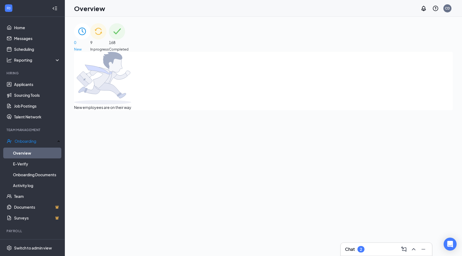
click at [378, 249] on div "Chat 2" at bounding box center [386, 249] width 83 height 9
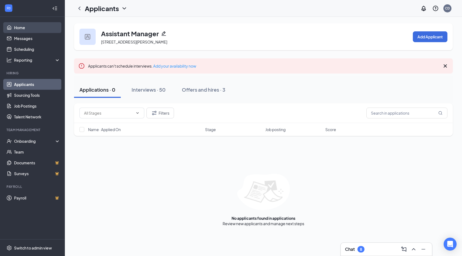
click at [17, 32] on link "Home" at bounding box center [37, 27] width 46 height 11
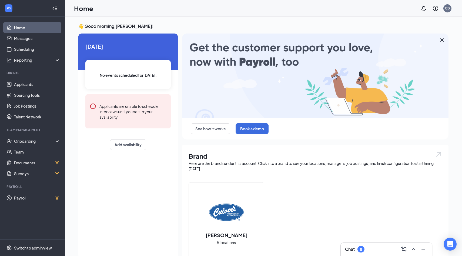
click at [370, 248] on div "Chat 8" at bounding box center [386, 249] width 83 height 9
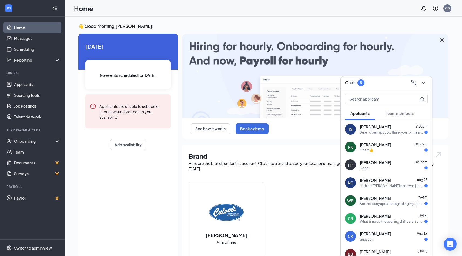
click at [383, 125] on span "[PERSON_NAME]" at bounding box center [375, 126] width 31 height 5
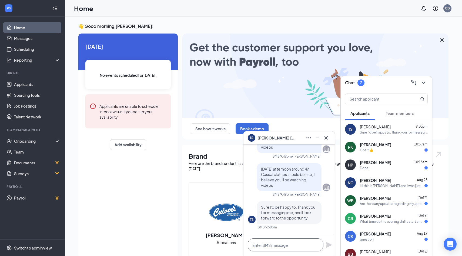
click at [302, 242] on textarea at bounding box center [286, 244] width 76 height 13
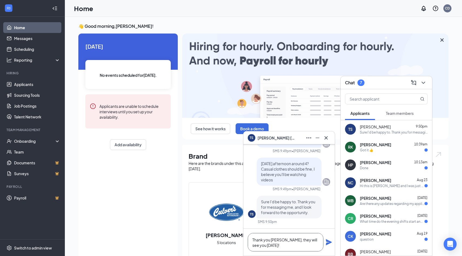
type textarea "Thank you [PERSON_NAME], they will see you [DATE]!"
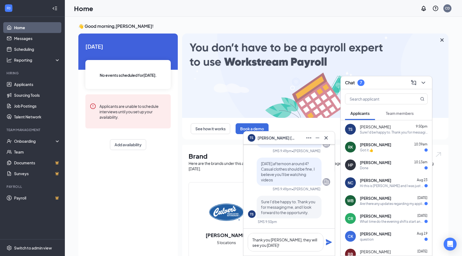
click at [327, 240] on icon "Plane" at bounding box center [329, 242] width 6 height 6
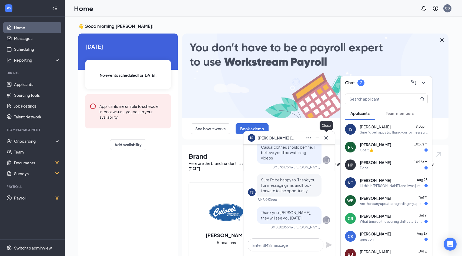
click at [325, 139] on icon "Cross" at bounding box center [326, 137] width 3 height 3
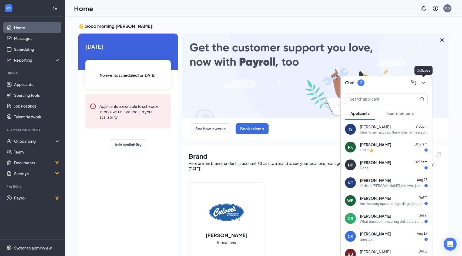
click at [425, 86] on button at bounding box center [423, 82] width 9 height 9
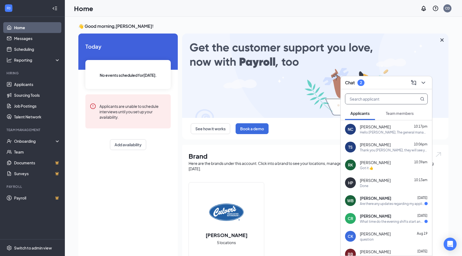
click at [372, 96] on input "text" at bounding box center [377, 99] width 64 height 10
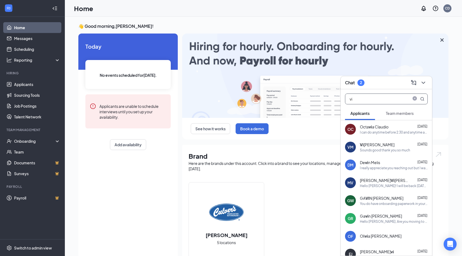
type input "vi"
click at [400, 150] on div "Sounds good thank you so much" at bounding box center [385, 150] width 50 height 5
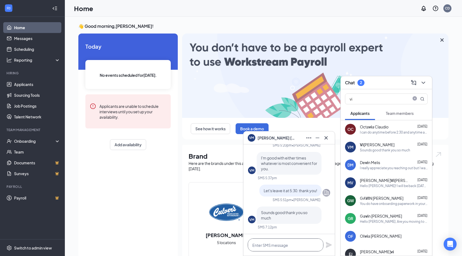
click at [291, 247] on textarea at bounding box center [286, 244] width 76 height 13
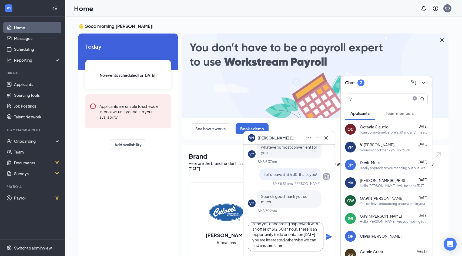
scroll to position [32, 0]
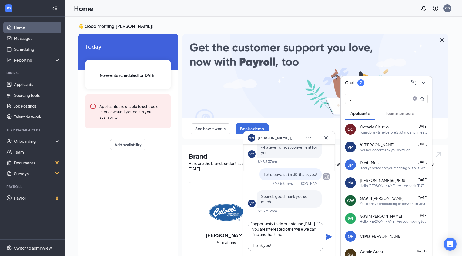
type textarea "Hello Vicente, I apologize for the delay. I am going to send you onboarding pap…"
click at [328, 237] on icon "Plane" at bounding box center [329, 237] width 6 height 6
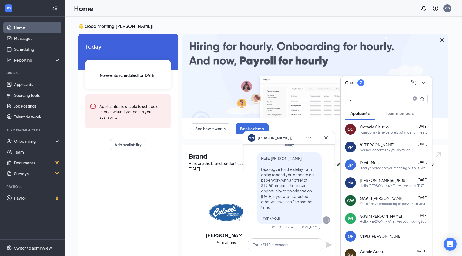
scroll to position [0, 0]
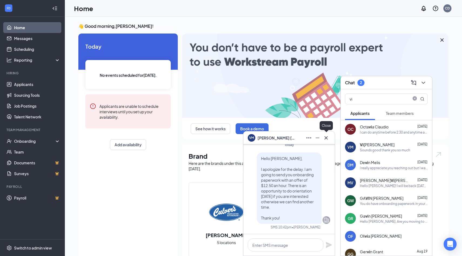
click at [326, 135] on icon "Cross" at bounding box center [326, 138] width 6 height 6
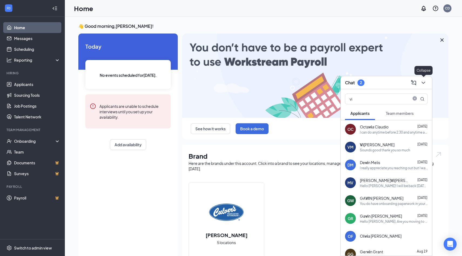
click at [422, 83] on icon "ChevronDown" at bounding box center [423, 82] width 6 height 6
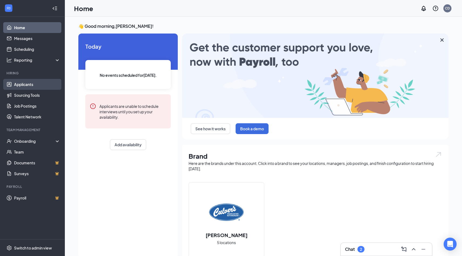
click at [17, 84] on link "Applicants" at bounding box center [37, 84] width 46 height 11
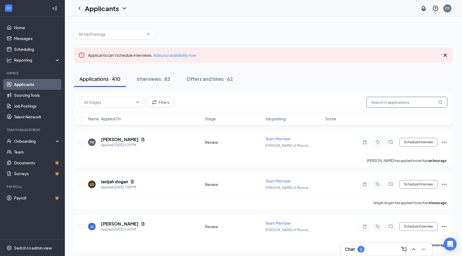
click at [394, 104] on input "text" at bounding box center [406, 102] width 81 height 11
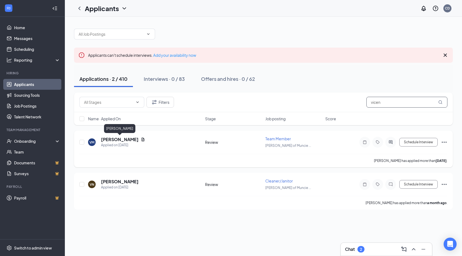
type input "vicen"
click at [119, 138] on h5 "Vicente Martinez" at bounding box center [120, 139] width 38 height 6
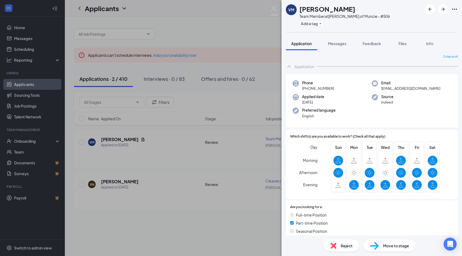
click at [397, 251] on div "Move to stage" at bounding box center [389, 246] width 52 height 12
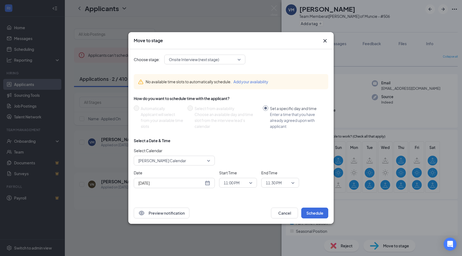
click at [240, 60] on span "Onsite Interview (next stage)" at bounding box center [205, 59] width 72 height 8
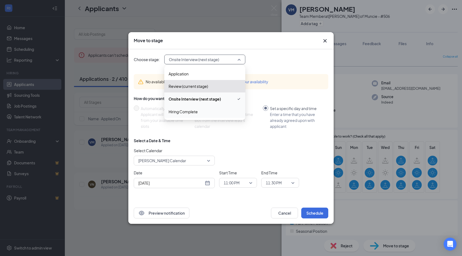
click at [228, 113] on span "Hiring Complete" at bounding box center [205, 112] width 72 height 6
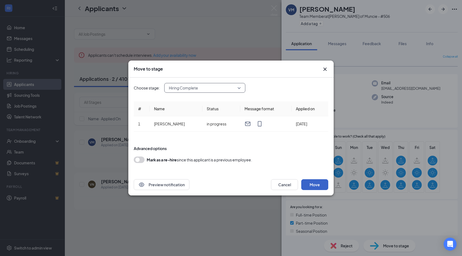
click at [310, 184] on button "Move" at bounding box center [314, 184] width 27 height 11
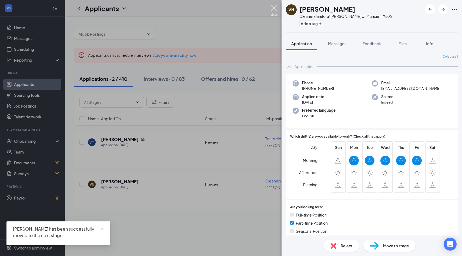
click at [276, 7] on img at bounding box center [274, 10] width 7 height 11
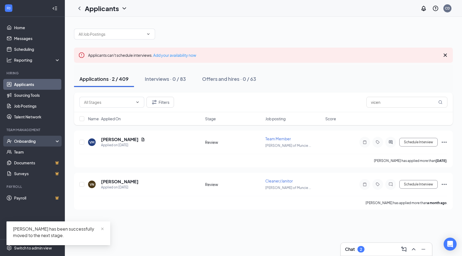
click at [29, 143] on div "Onboarding" at bounding box center [35, 140] width 42 height 5
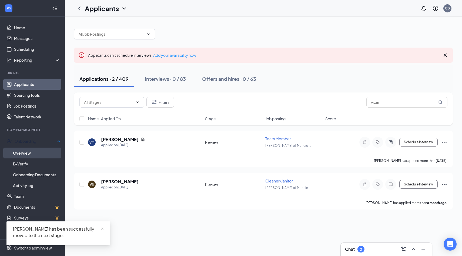
click at [32, 153] on link "Overview" at bounding box center [36, 153] width 47 height 11
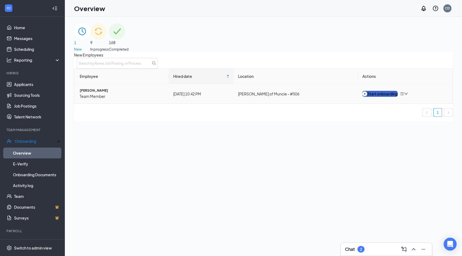
click at [382, 97] on div "Start onboarding" at bounding box center [379, 94] width 35 height 6
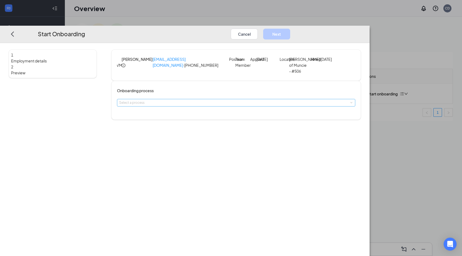
click at [199, 105] on div "Select a process" at bounding box center [235, 102] width 232 height 5
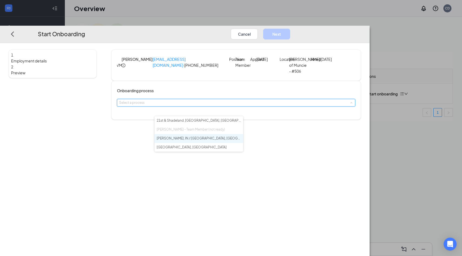
click at [187, 138] on span "Marion, IN / Muncie, IN / Westfield, IN" at bounding box center [245, 138] width 176 height 4
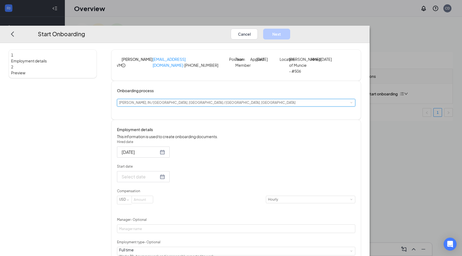
click at [159, 180] on input "Start date" at bounding box center [140, 176] width 37 height 7
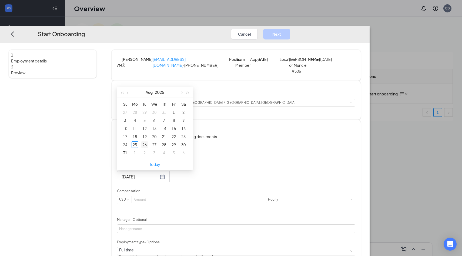
type input "Aug 26, 2025"
click at [148, 148] on div "26" at bounding box center [144, 144] width 6 height 6
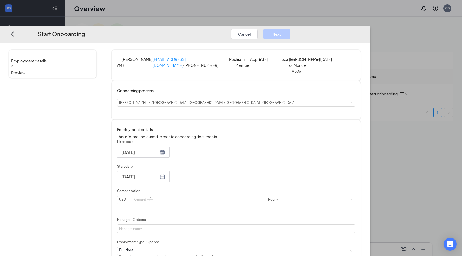
click at [153, 203] on input at bounding box center [142, 199] width 21 height 7
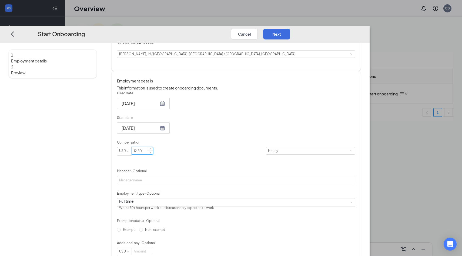
scroll to position [49, 0]
type input "12.5"
click at [189, 184] on input "Manager - Optional" at bounding box center [236, 179] width 238 height 9
type input "[PERSON_NAME]"
click at [186, 206] on div "Full time Works 30+ hours per week and is reasonably expected to work" at bounding box center [236, 202] width 234 height 8
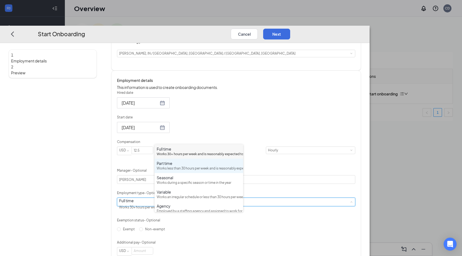
click at [192, 171] on div "Part time Works less than 30 hours per week and is reasonably expected to work" at bounding box center [199, 166] width 84 height 11
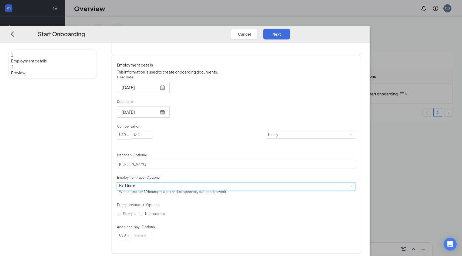
scroll to position [74, 0]
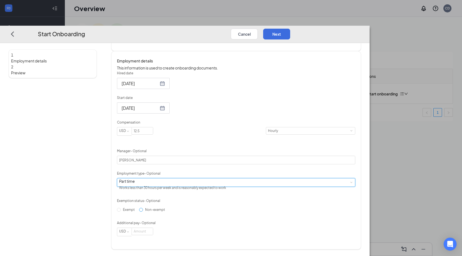
click at [143, 211] on input "Non-exempt" at bounding box center [141, 210] width 4 height 4
radio input "true"
click at [290, 28] on button "Next" at bounding box center [276, 33] width 27 height 11
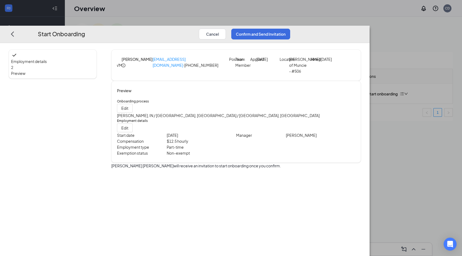
scroll to position [0, 0]
click at [290, 28] on button "Confirm and Send Invitation" at bounding box center [260, 33] width 59 height 11
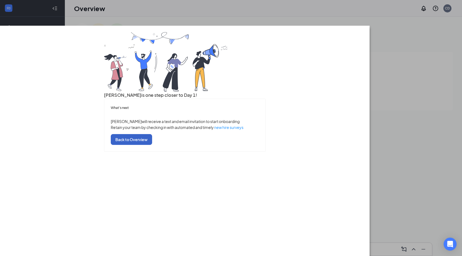
click at [152, 145] on button "Back to Overview" at bounding box center [131, 139] width 41 height 11
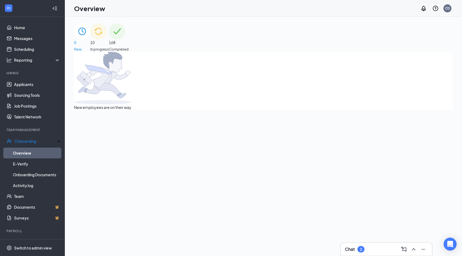
click at [109, 31] on div "10 In progress" at bounding box center [99, 37] width 19 height 29
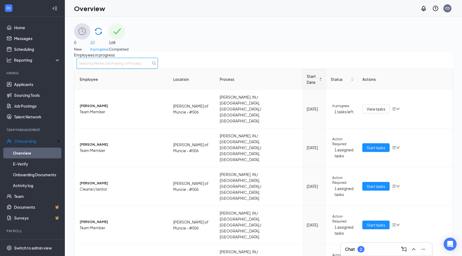
click at [158, 68] on input "text" at bounding box center [117, 63] width 81 height 11
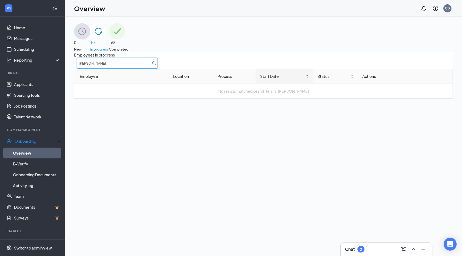
type input "tyler"
click at [90, 50] on div "0 New" at bounding box center [82, 37] width 16 height 29
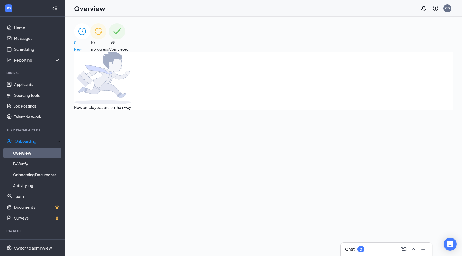
click at [273, 53] on div "0 New 10 In progress 168 Completed New employees are on their way" at bounding box center [263, 66] width 379 height 87
click at [109, 46] on div "10 In progress" at bounding box center [99, 37] width 19 height 29
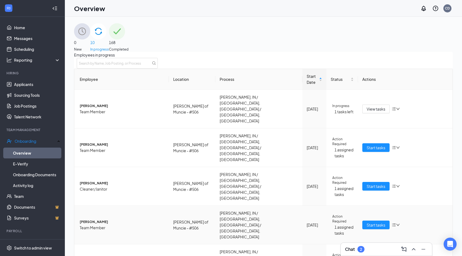
scroll to position [82, 0]
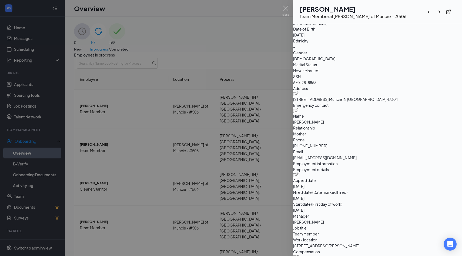
scroll to position [71, 0]
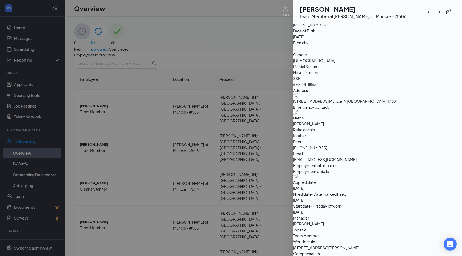
drag, startPoint x: 369, startPoint y: 43, endPoint x: 413, endPoint y: 46, distance: 44.7
click at [413, 46] on div "Basic information Legal Name Blake R Maurath Email blakey0929@gmail.com Phone +…" at bounding box center [377, 34] width 169 height 106
copy span "blakey0929@gmail.com"
drag, startPoint x: 373, startPoint y: 53, endPoint x: 395, endPoint y: 54, distance: 22.2
click at [395, 28] on span "+17653364251" at bounding box center [377, 25] width 169 height 6
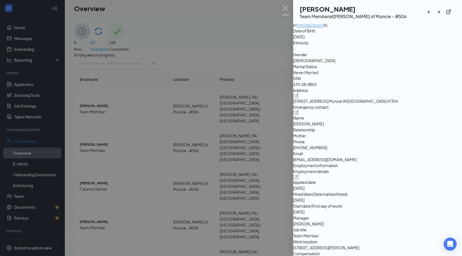
copy span "7653364251"
click at [286, 5] on div at bounding box center [231, 128] width 462 height 256
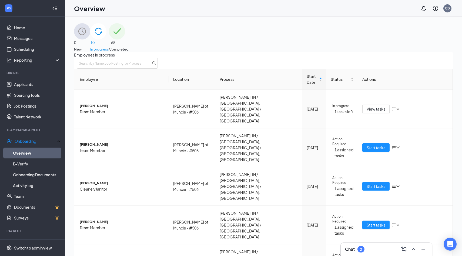
click at [369, 247] on div "Chat 2" at bounding box center [386, 249] width 83 height 9
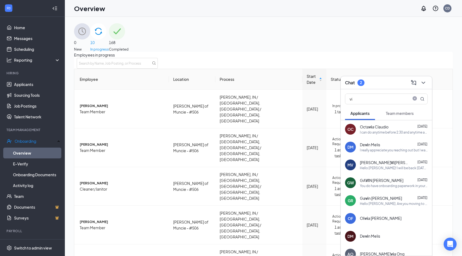
click at [401, 116] on div "Team members" at bounding box center [400, 113] width 28 height 5
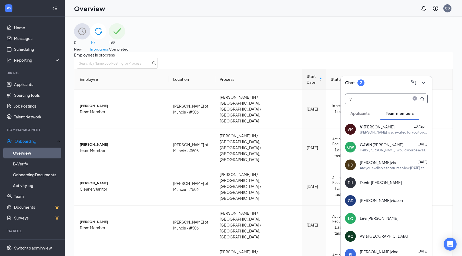
click at [382, 94] on input "vi" at bounding box center [377, 99] width 64 height 10
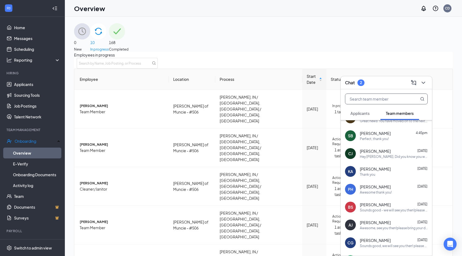
scroll to position [110, 0]
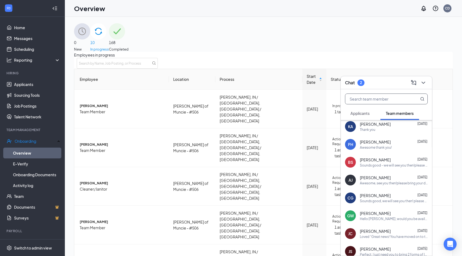
click at [368, 114] on span "Applicants" at bounding box center [359, 113] width 19 height 5
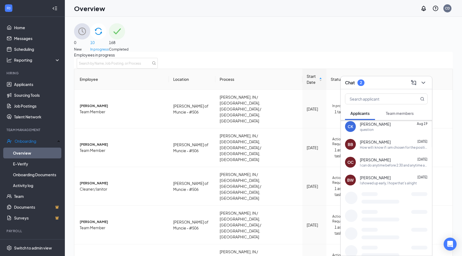
scroll to position [0, 0]
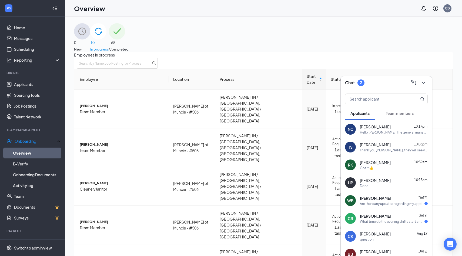
click at [375, 148] on div "Thank you Tyler, they will see you tomorrow!" at bounding box center [394, 150] width 68 height 5
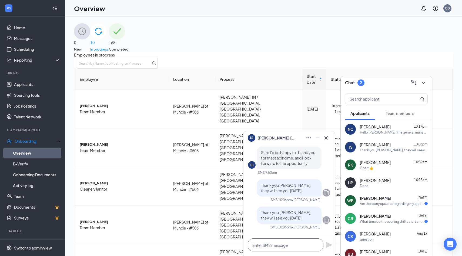
click at [269, 247] on textarea at bounding box center [286, 244] width 76 height 13
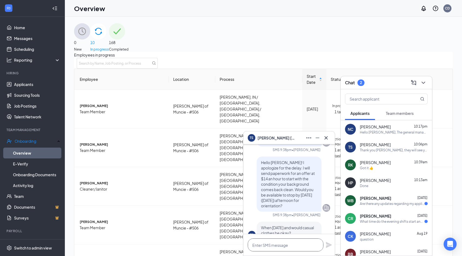
scroll to position [-178, 0]
click at [268, 243] on textarea at bounding box center [286, 244] width 76 height 13
type textarea "Please try to complete paperwork as soon as possible so you are able to clock i…"
click at [328, 235] on icon "Plane" at bounding box center [329, 237] width 6 height 6
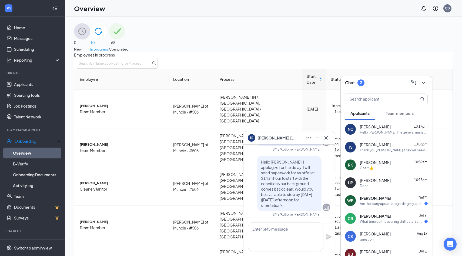
scroll to position [0, 0]
click at [327, 139] on icon "Cross" at bounding box center [326, 137] width 3 height 3
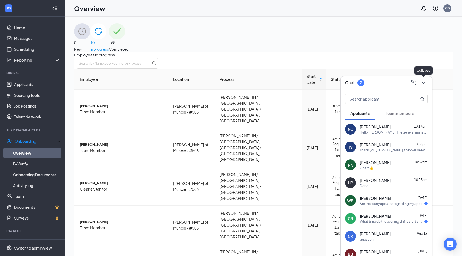
click at [424, 82] on icon "ChevronDown" at bounding box center [423, 82] width 6 height 6
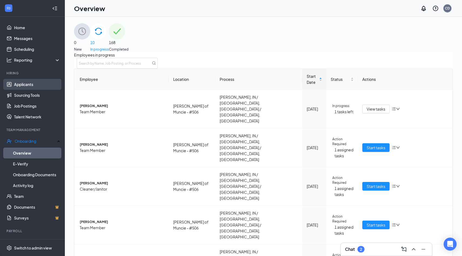
click at [28, 84] on link "Applicants" at bounding box center [37, 84] width 46 height 11
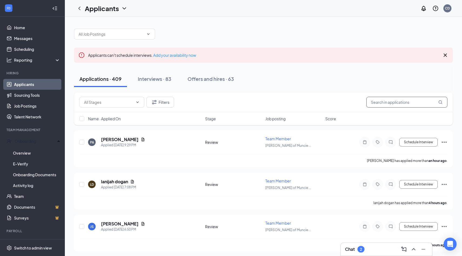
click at [386, 102] on input "text" at bounding box center [406, 102] width 81 height 11
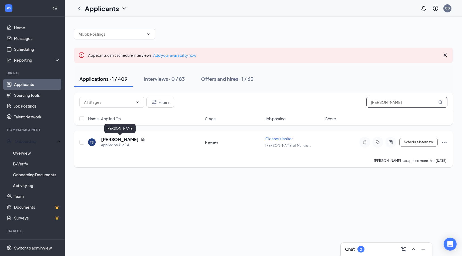
type input "tyler"
click at [133, 140] on h5 "Tyler Scharbrough" at bounding box center [120, 139] width 38 height 6
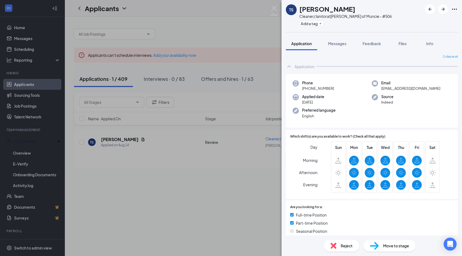
click at [395, 246] on span "Move to stage" at bounding box center [396, 246] width 26 height 6
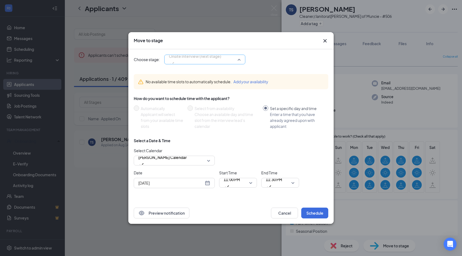
click at [240, 58] on span "Onsite Interview (next stage)" at bounding box center [205, 59] width 72 height 8
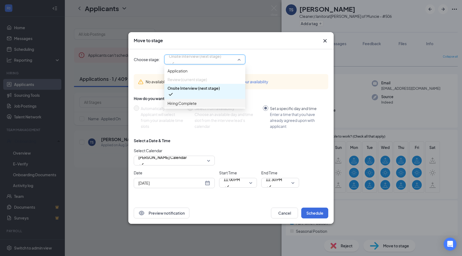
click at [212, 106] on span "Hiring Complete" at bounding box center [205, 103] width 75 height 6
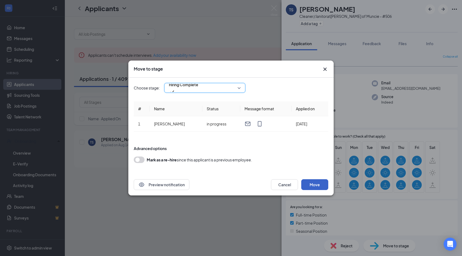
click at [313, 185] on button "Move" at bounding box center [314, 184] width 27 height 11
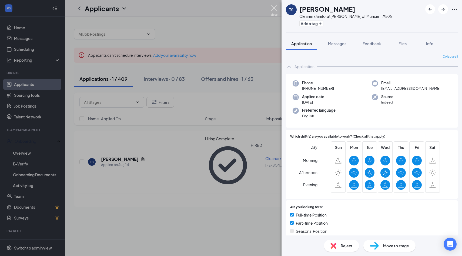
click at [276, 9] on img at bounding box center [274, 10] width 7 height 11
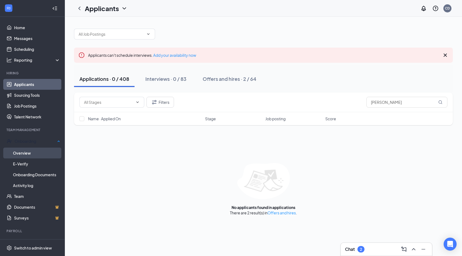
click at [28, 153] on link "Overview" at bounding box center [36, 153] width 47 height 11
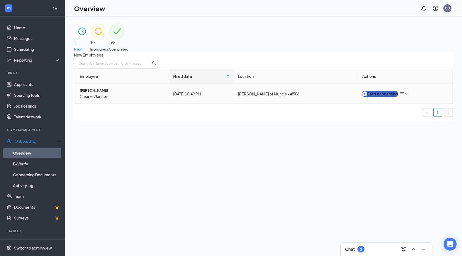
click at [385, 97] on div "Start onboarding" at bounding box center [379, 94] width 35 height 6
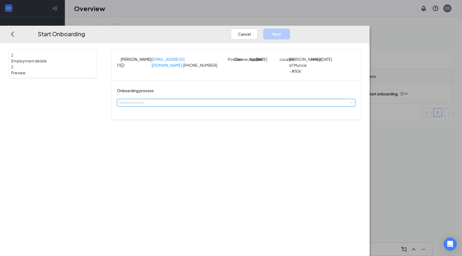
click at [233, 106] on div "Select a process" at bounding box center [236, 102] width 234 height 7
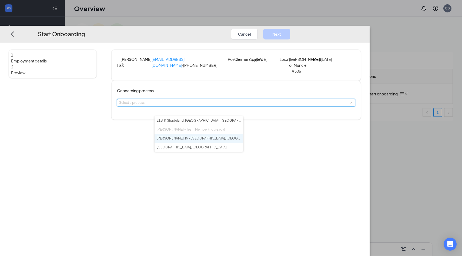
click at [197, 142] on li "Marion, IN / Muncie, IN / Westfield, IN" at bounding box center [199, 138] width 89 height 9
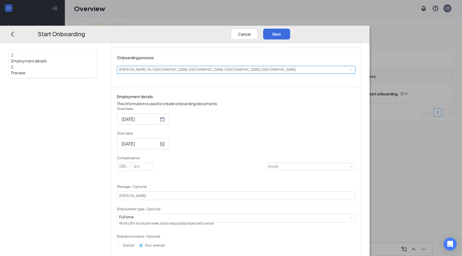
scroll to position [48, 0]
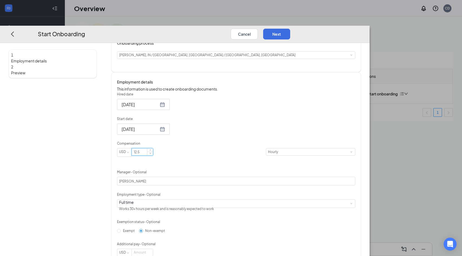
click at [153, 155] on input "12.5" at bounding box center [142, 151] width 21 height 7
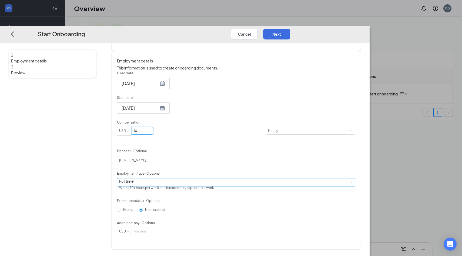
scroll to position [86, 0]
type input "14"
click at [204, 182] on div "Full time Works 30+ hours per week and is reasonably expected to work" at bounding box center [236, 182] width 234 height 8
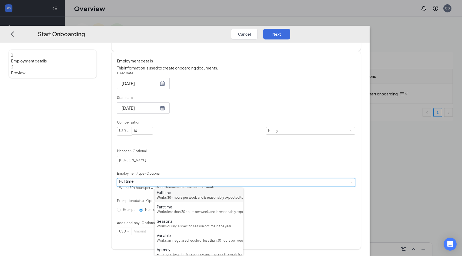
click at [200, 199] on div "Works 30+ hours per week and is reasonably expected to work" at bounding box center [199, 197] width 84 height 5
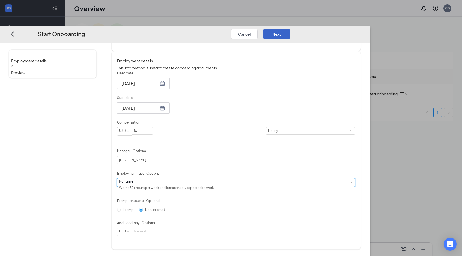
click at [290, 28] on button "Next" at bounding box center [276, 33] width 27 height 11
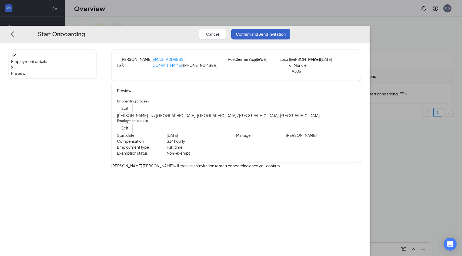
click at [290, 28] on button "Confirm and Send Invitation" at bounding box center [260, 33] width 59 height 11
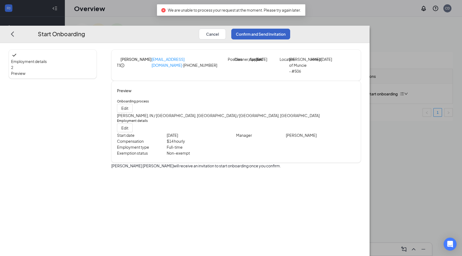
click at [290, 28] on button "Confirm and Send Invitation" at bounding box center [260, 33] width 59 height 11
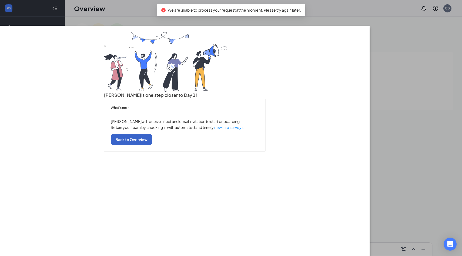
click at [152, 145] on button "Back to Overview" at bounding box center [131, 139] width 41 height 11
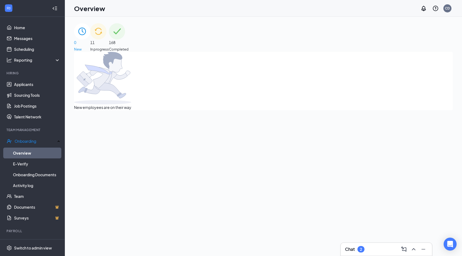
click at [356, 244] on div "Chat 2" at bounding box center [386, 249] width 91 height 13
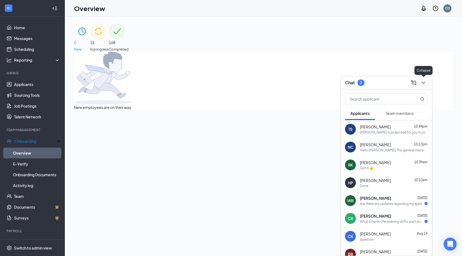
click at [422, 84] on icon "ChevronDown" at bounding box center [423, 82] width 6 height 6
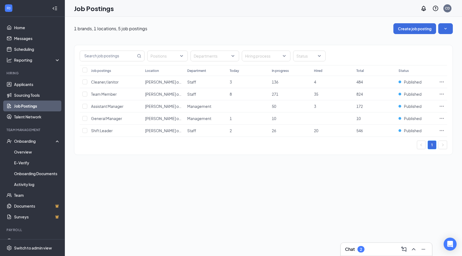
click at [366, 250] on div "Chat 2" at bounding box center [386, 249] width 83 height 9
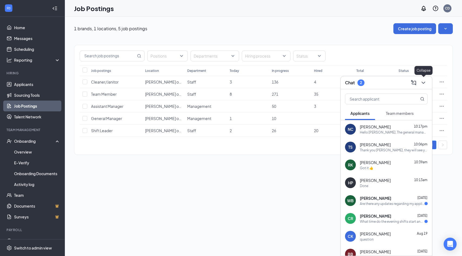
click at [426, 82] on icon "ChevronDown" at bounding box center [423, 82] width 6 height 6
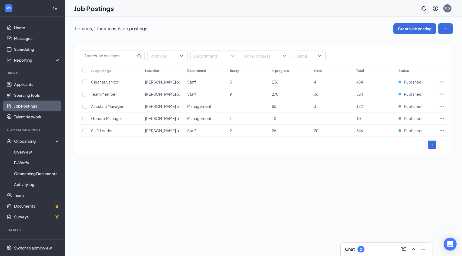
click at [450, 8] on div "CD" at bounding box center [447, 8] width 5 height 5
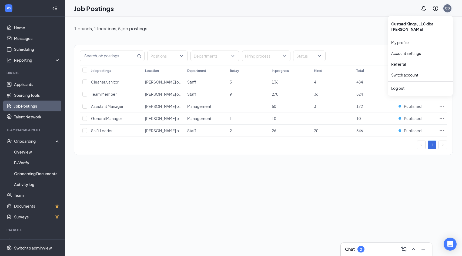
click at [450, 10] on div "CD" at bounding box center [447, 8] width 5 height 5
click at [418, 85] on div "Log out" at bounding box center [420, 87] width 58 height 5
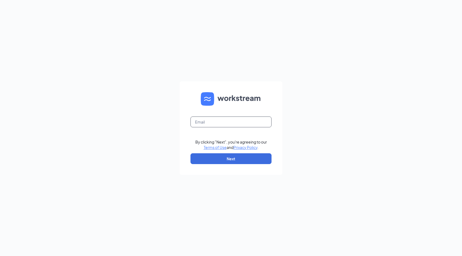
click at [230, 120] on input "text" at bounding box center [230, 121] width 81 height 11
type input "[EMAIL_ADDRESS][DOMAIN_NAME]"
click at [242, 155] on button "Next" at bounding box center [230, 158] width 81 height 11
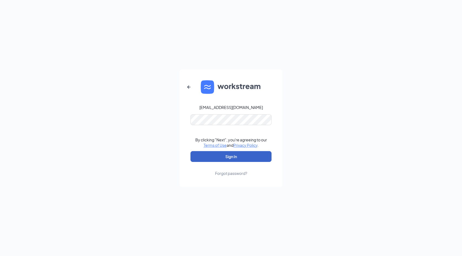
click at [227, 158] on button "Sign In" at bounding box center [230, 156] width 81 height 11
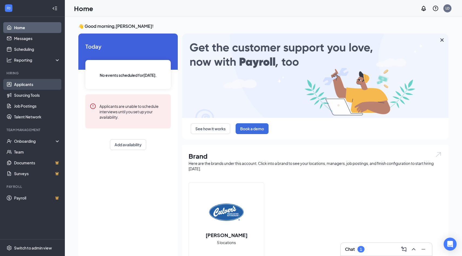
click at [17, 87] on link "Applicants" at bounding box center [37, 84] width 46 height 11
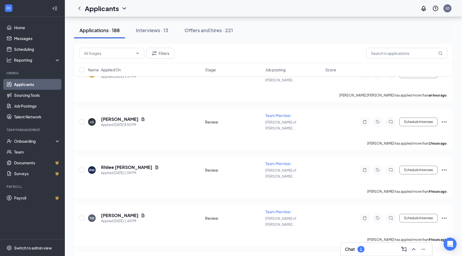
scroll to position [73, 0]
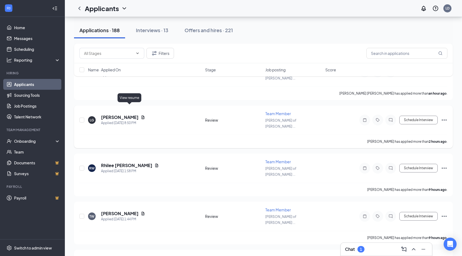
click at [141, 115] on icon "Document" at bounding box center [143, 117] width 4 height 4
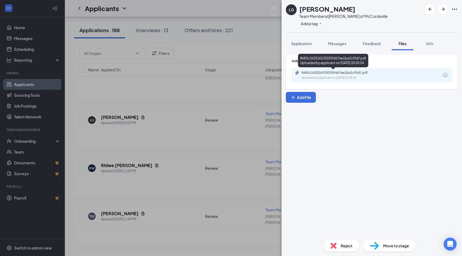
click at [339, 75] on div "8683c263526535035f467ee1ba2cf0df.pdf Uploaded by applicant on [DATE] 20:50:54" at bounding box center [339, 75] width 88 height 9
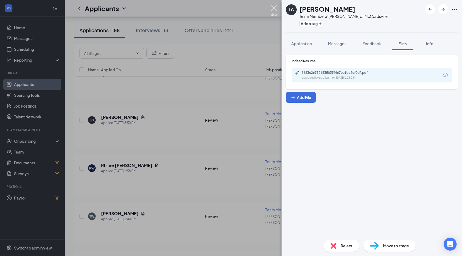
click at [273, 9] on img at bounding box center [274, 10] width 7 height 11
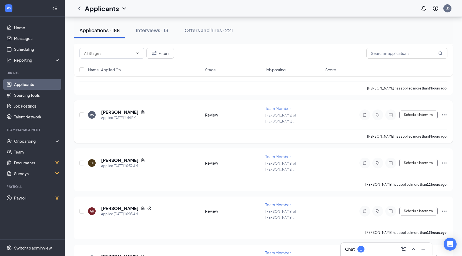
scroll to position [216, 0]
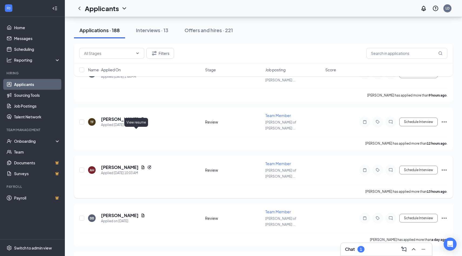
click at [142, 165] on icon "Document" at bounding box center [143, 167] width 3 height 4
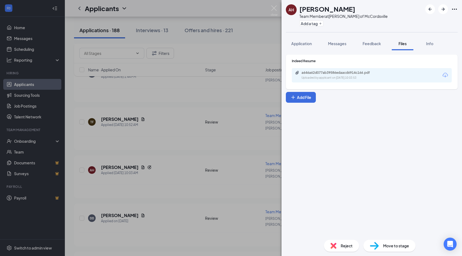
click at [329, 73] on div "a646a62d077ab39586edaacd6914c166.pdf" at bounding box center [340, 73] width 76 height 4
click at [334, 45] on span "Messages" at bounding box center [337, 43] width 18 height 5
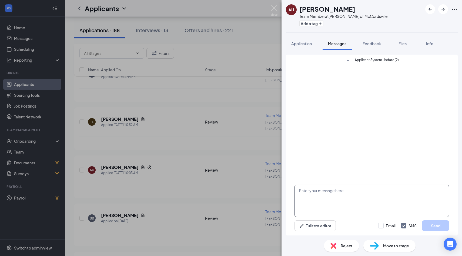
click at [336, 198] on textarea at bounding box center [372, 201] width 155 height 32
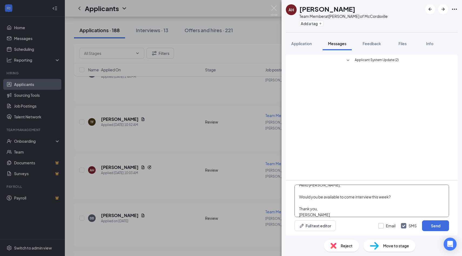
type textarea "Hello [PERSON_NAME], Would you be available to come interview this week? Thank …"
click at [385, 225] on input "Email" at bounding box center [386, 225] width 17 height 5
checkbox input "true"
click at [440, 226] on button "Send" at bounding box center [435, 225] width 27 height 11
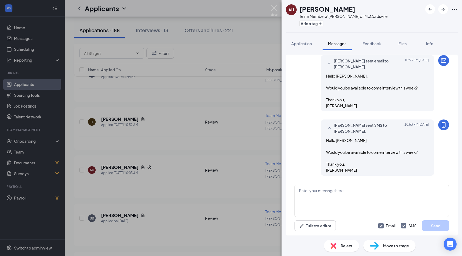
scroll to position [19, 0]
click at [274, 8] on img at bounding box center [274, 10] width 7 height 11
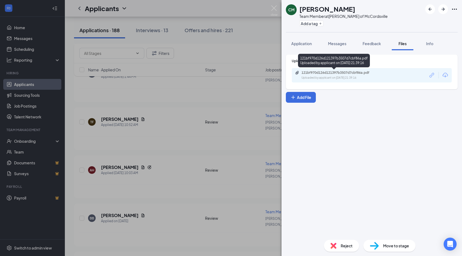
click at [330, 76] on div "Uploaded by applicant on [DATE] 21:39:16" at bounding box center [342, 78] width 81 height 4
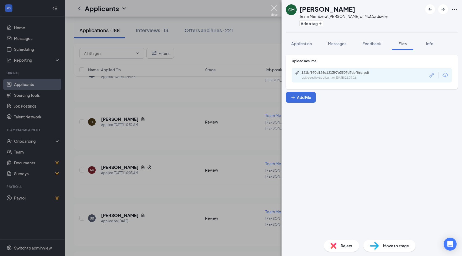
click at [277, 8] on img at bounding box center [274, 10] width 7 height 11
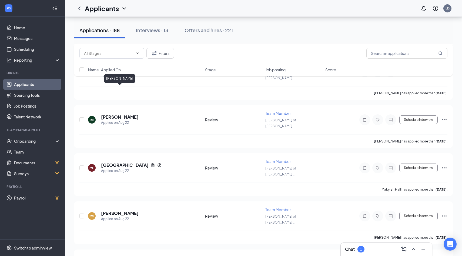
scroll to position [843, 0]
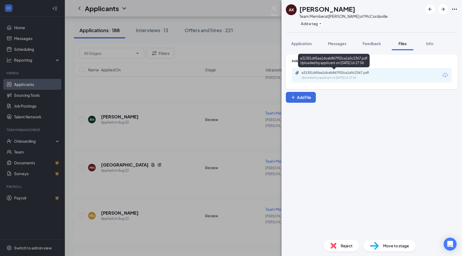
click at [375, 77] on div "Uploaded by applicant on [DATE] 16:27:56" at bounding box center [342, 78] width 81 height 4
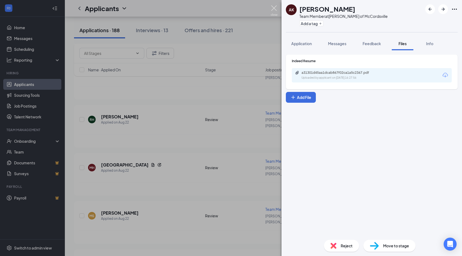
click at [276, 6] on img at bounding box center [274, 10] width 7 height 11
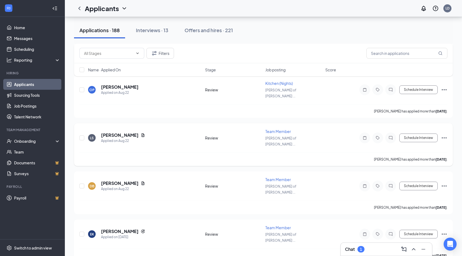
scroll to position [1162, 0]
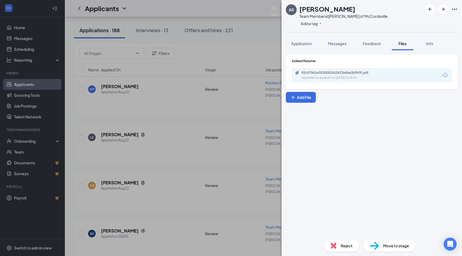
click at [366, 71] on div "82c57961e353005241042366be3bfbf9.pdf" at bounding box center [340, 73] width 76 height 4
click at [341, 42] on span "Messages" at bounding box center [337, 43] width 18 height 5
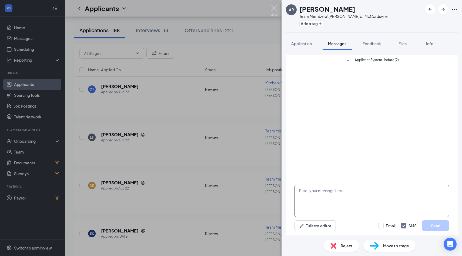
click at [350, 195] on textarea at bounding box center [372, 201] width 155 height 32
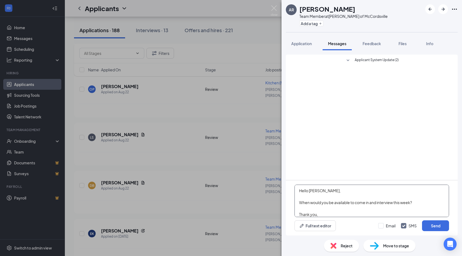
scroll to position [6, 0]
type textarea "Hello [PERSON_NAME], When would you be available to come in and interview this …"
click at [381, 223] on input "Email" at bounding box center [386, 225] width 17 height 5
checkbox input "true"
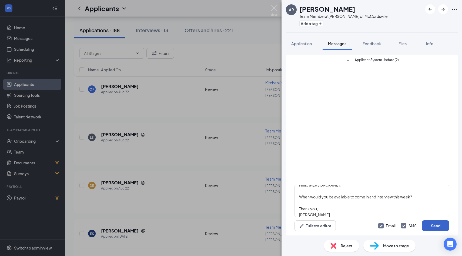
click at [444, 226] on button "Send" at bounding box center [435, 225] width 27 height 11
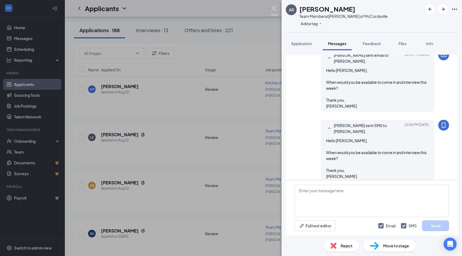
scroll to position [31, 0]
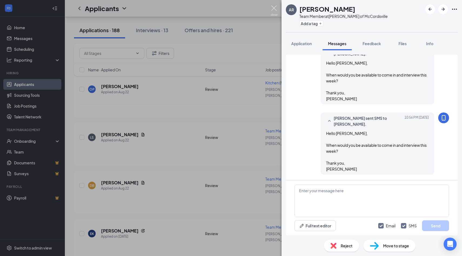
click at [274, 7] on img at bounding box center [274, 10] width 7 height 11
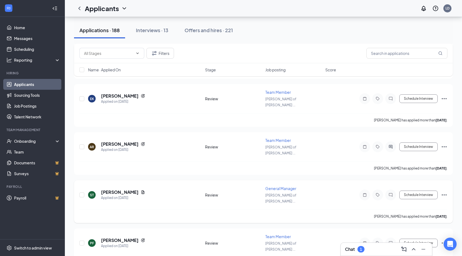
scroll to position [1303, 0]
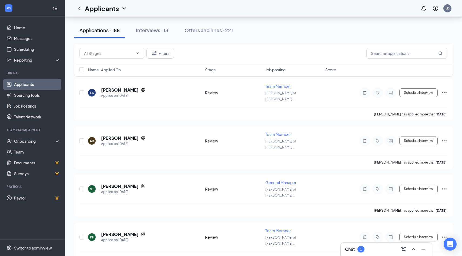
click at [352, 246] on h3 "Chat" at bounding box center [350, 249] width 10 height 6
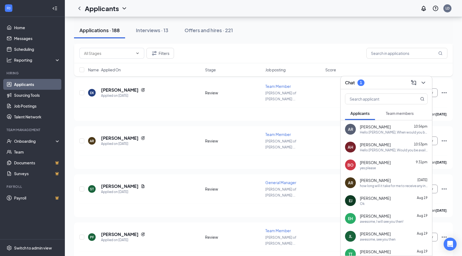
click at [395, 115] on span "Team members" at bounding box center [400, 113] width 28 height 5
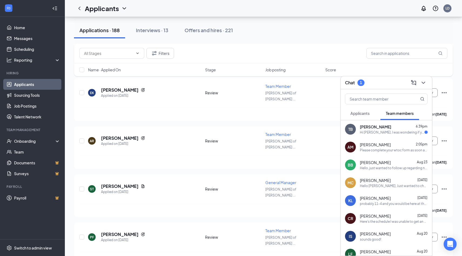
click at [367, 111] on span "Applicants" at bounding box center [359, 113] width 19 height 5
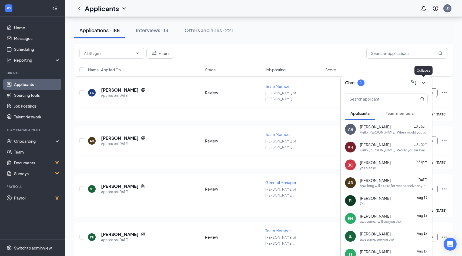
click at [423, 81] on icon "ChevronDown" at bounding box center [423, 82] width 6 height 6
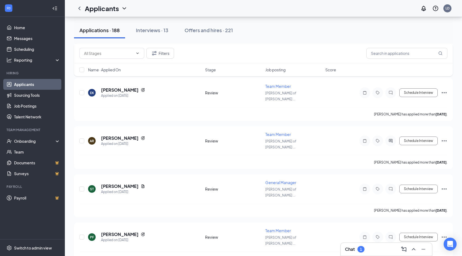
click at [353, 245] on div "Chat 1" at bounding box center [386, 249] width 83 height 9
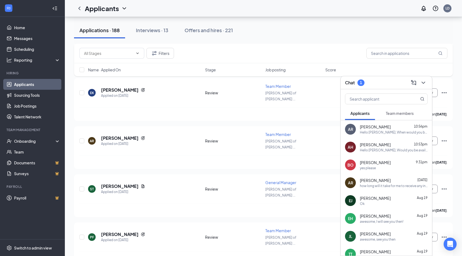
click at [401, 112] on span "Team members" at bounding box center [400, 113] width 28 height 5
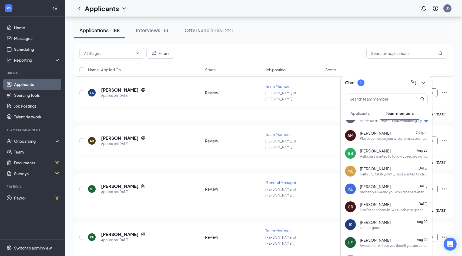
scroll to position [14, 0]
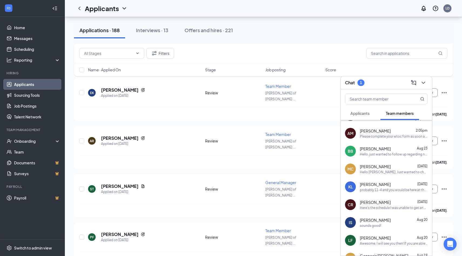
click at [379, 169] on span "[PERSON_NAME]" at bounding box center [375, 166] width 31 height 5
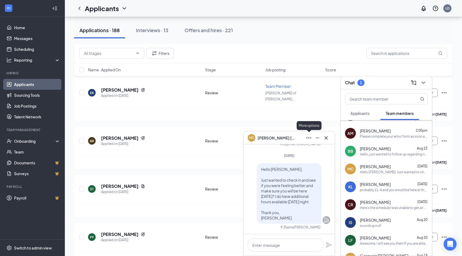
click at [309, 138] on icon "Ellipses" at bounding box center [308, 137] width 5 height 1
click at [297, 137] on div "MC [PERSON_NAME]" at bounding box center [289, 137] width 83 height 9
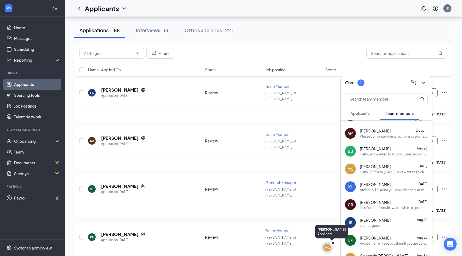
click at [326, 249] on div "MC" at bounding box center [327, 247] width 5 height 5
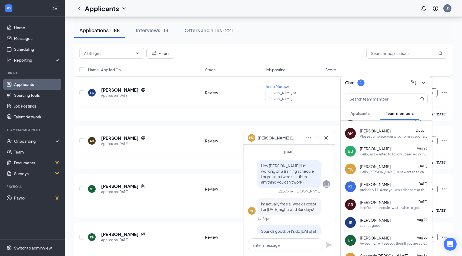
scroll to position [-298, 0]
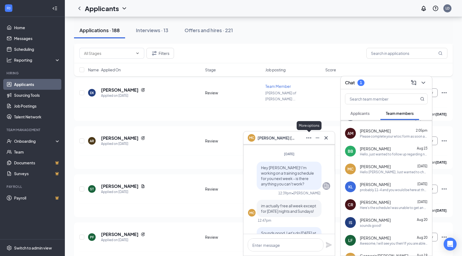
click at [307, 137] on icon "Ellipses" at bounding box center [309, 138] width 6 height 6
click at [259, 152] on div "[DATE]" at bounding box center [289, 154] width 82 height 5
click at [268, 136] on span "[PERSON_NAME]" at bounding box center [277, 138] width 38 height 6
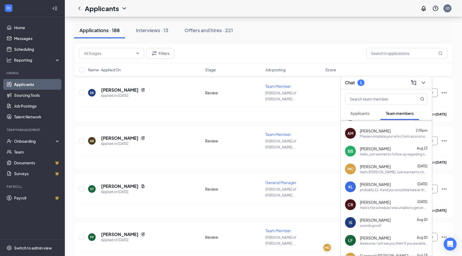
scroll to position [0, 0]
click at [325, 250] on div "MC" at bounding box center [327, 247] width 5 height 5
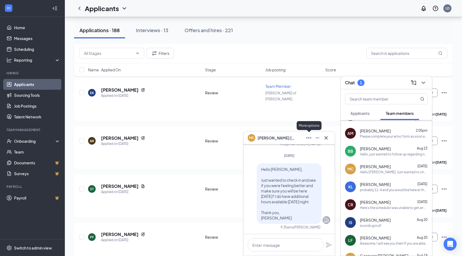
click at [307, 135] on icon "Ellipses" at bounding box center [309, 138] width 6 height 6
click at [314, 150] on link "View employee profile" at bounding box center [345, 151] width 72 height 5
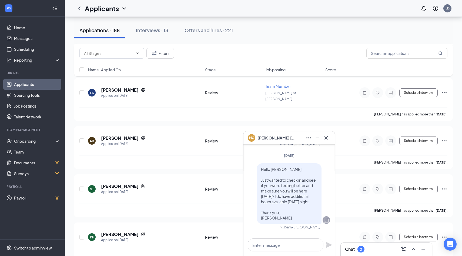
click at [327, 137] on icon "Cross" at bounding box center [326, 137] width 3 height 3
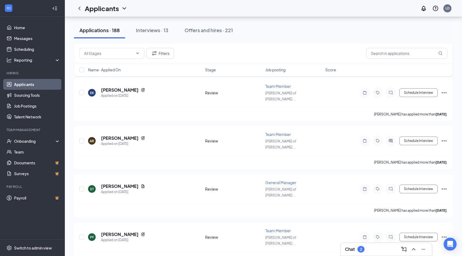
click at [361, 252] on div "2" at bounding box center [360, 249] width 7 height 6
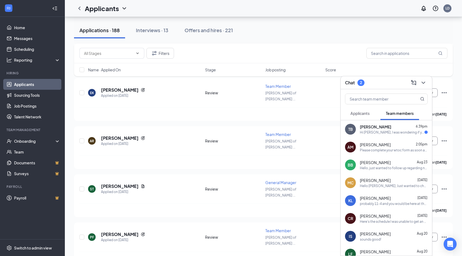
click at [373, 181] on span "[PERSON_NAME]" at bounding box center [375, 180] width 31 height 5
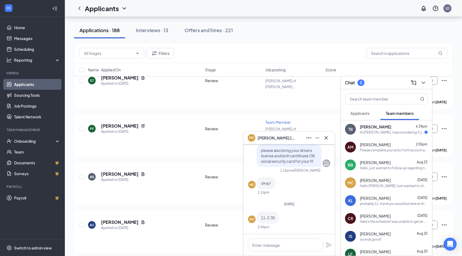
scroll to position [-154, 0]
